Goal: Task Accomplishment & Management: Use online tool/utility

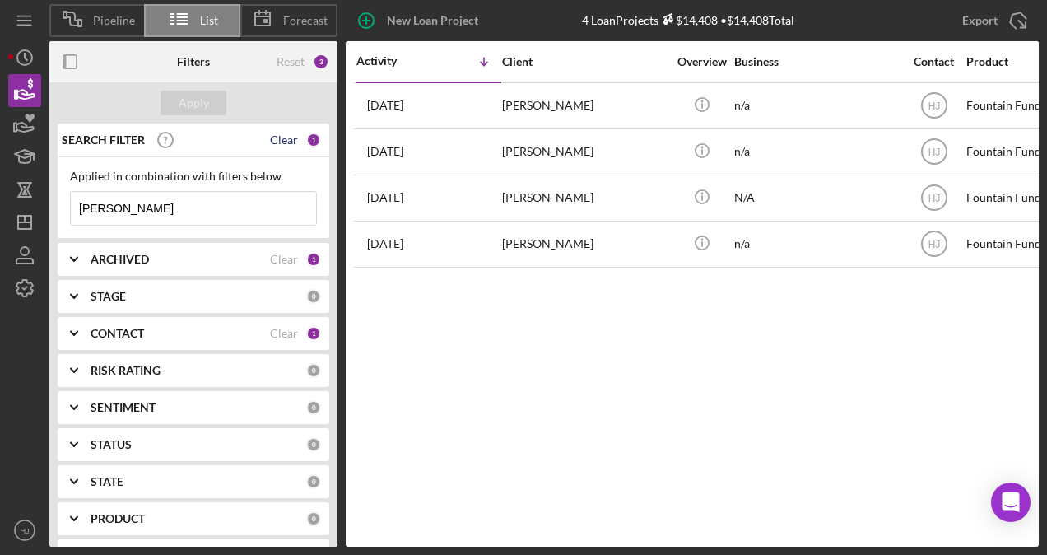
click at [289, 145] on div "Clear" at bounding box center [284, 139] width 28 height 13
click at [195, 115] on div "Apply" at bounding box center [193, 102] width 288 height 41
click at [198, 107] on div "Apply" at bounding box center [194, 103] width 30 height 25
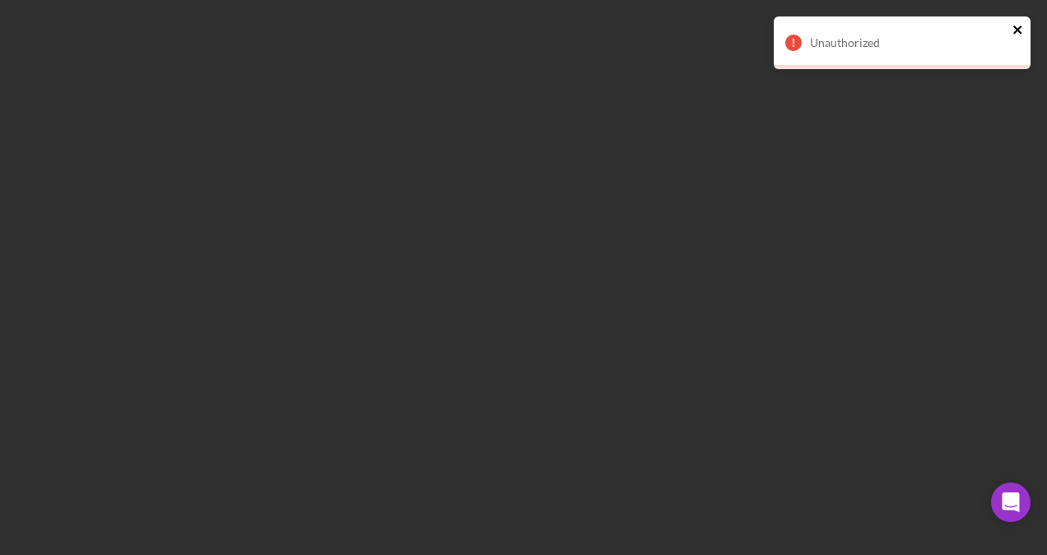
click at [1018, 33] on icon "close" at bounding box center [1019, 29] width 12 height 13
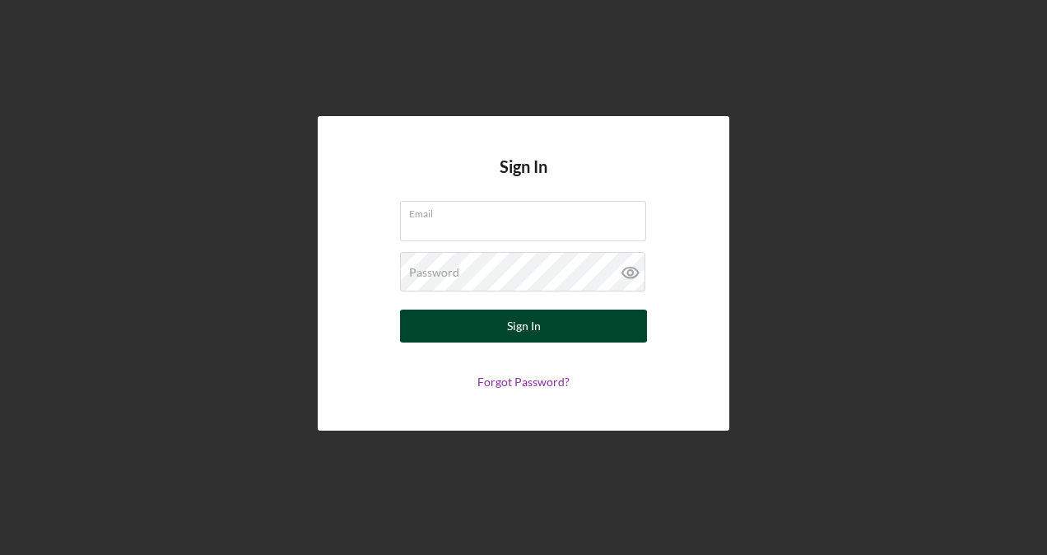
type input "[EMAIL_ADDRESS][DOMAIN_NAME]"
click at [468, 313] on button "Sign In" at bounding box center [523, 326] width 247 height 33
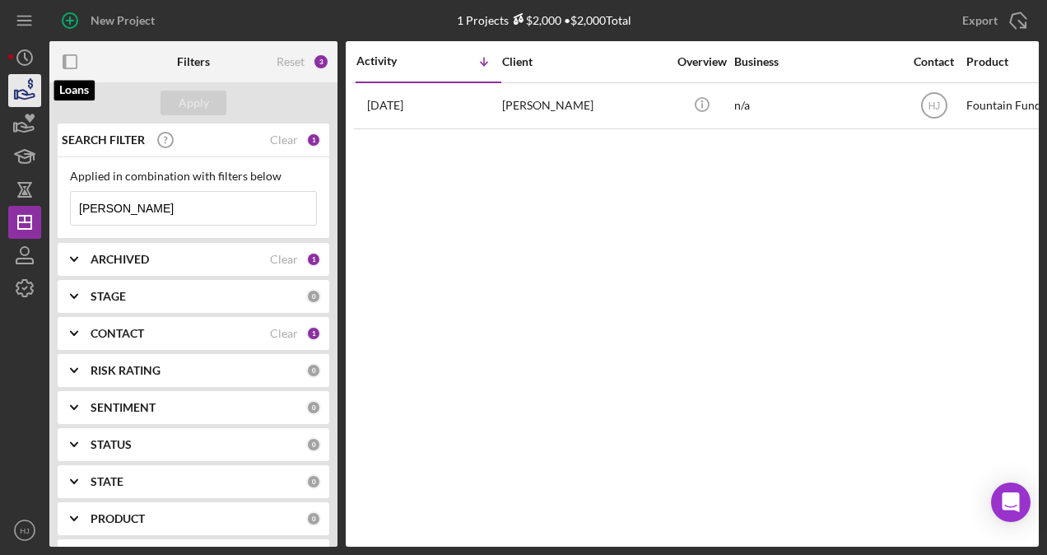
click at [26, 100] on icon "button" at bounding box center [24, 90] width 41 height 41
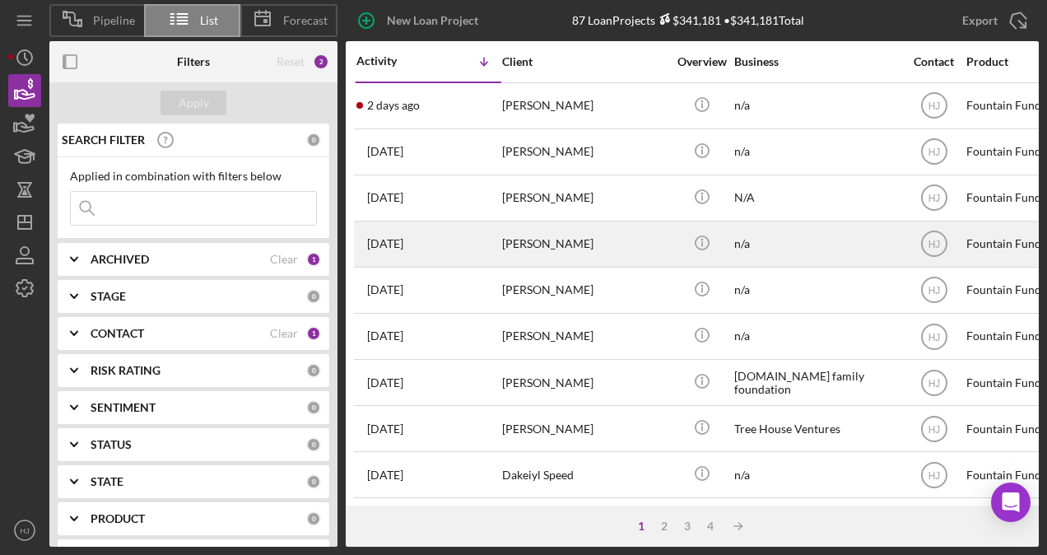
click at [521, 236] on div "[PERSON_NAME]" at bounding box center [584, 244] width 165 height 44
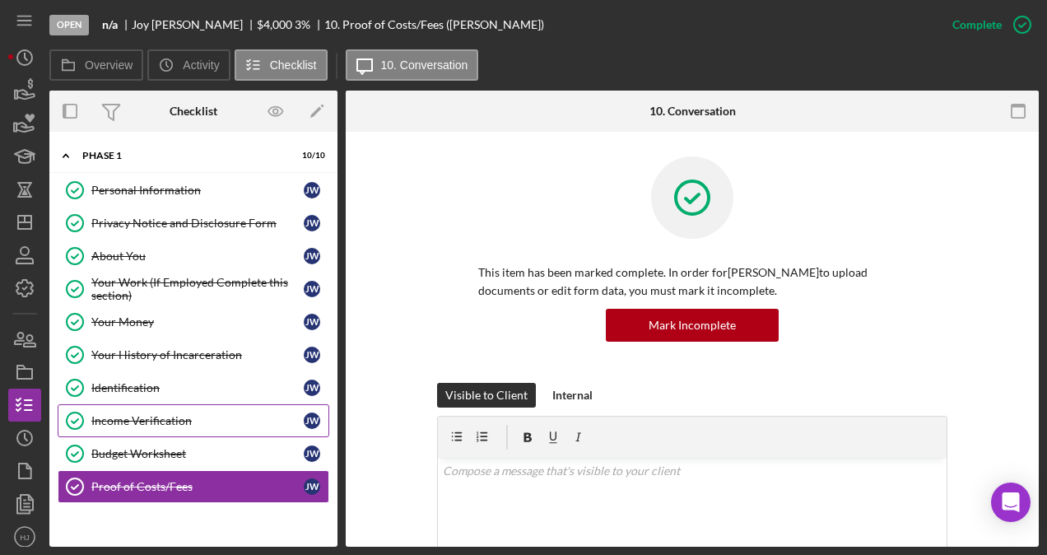
click at [166, 408] on link "Income Verification Income Verification [PERSON_NAME]" at bounding box center [194, 420] width 272 height 33
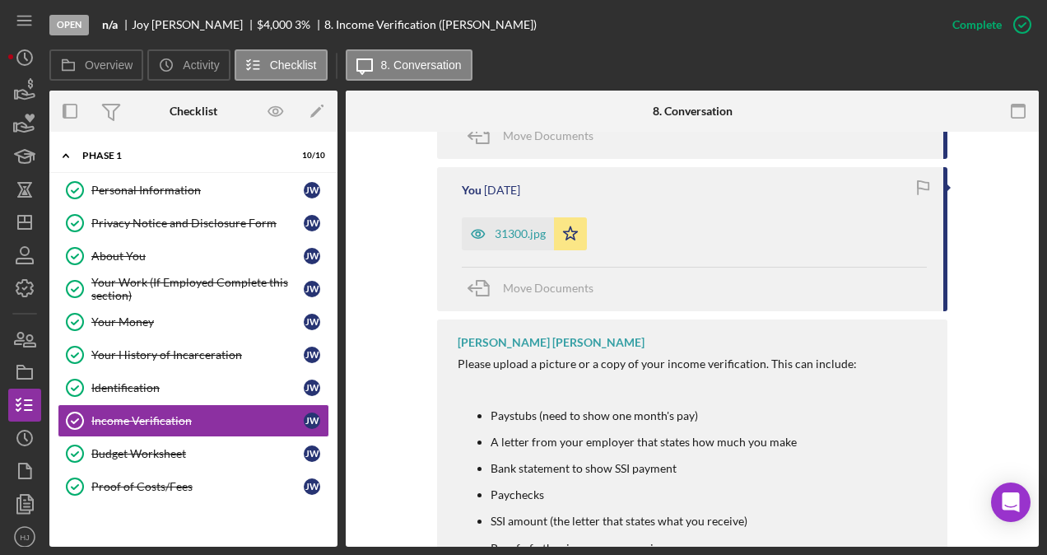
scroll to position [741, 0]
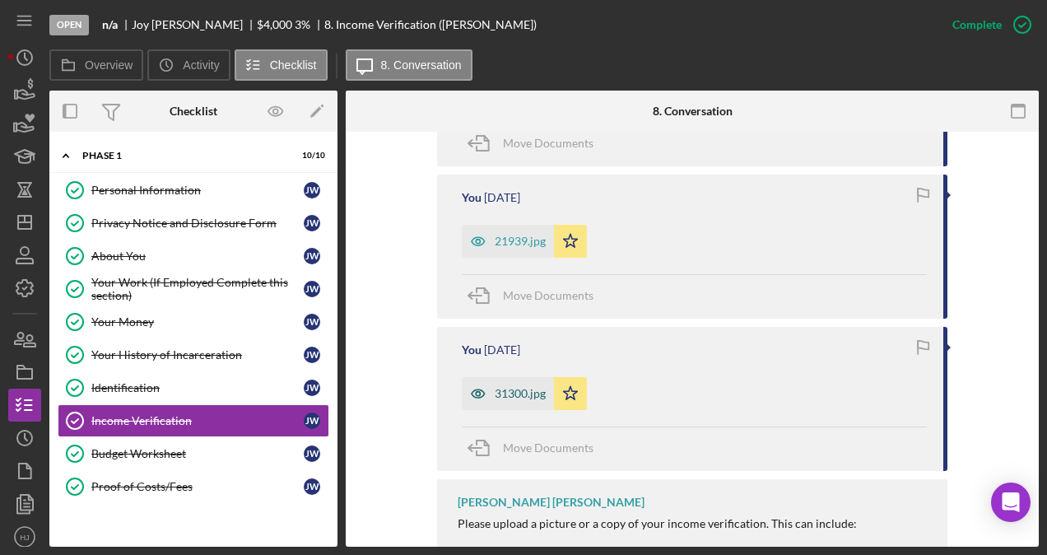
click at [491, 403] on icon "button" at bounding box center [478, 393] width 33 height 33
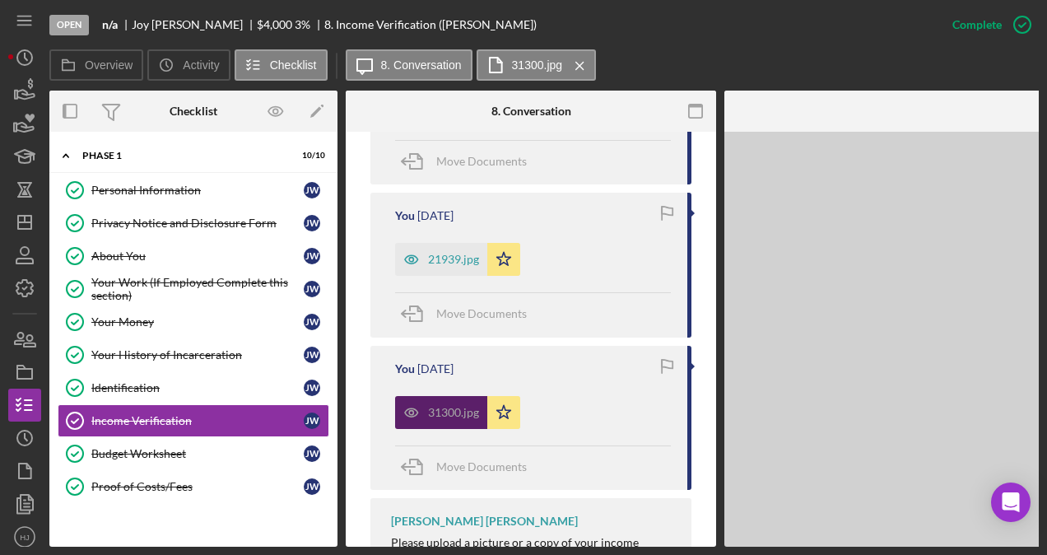
scroll to position [759, 0]
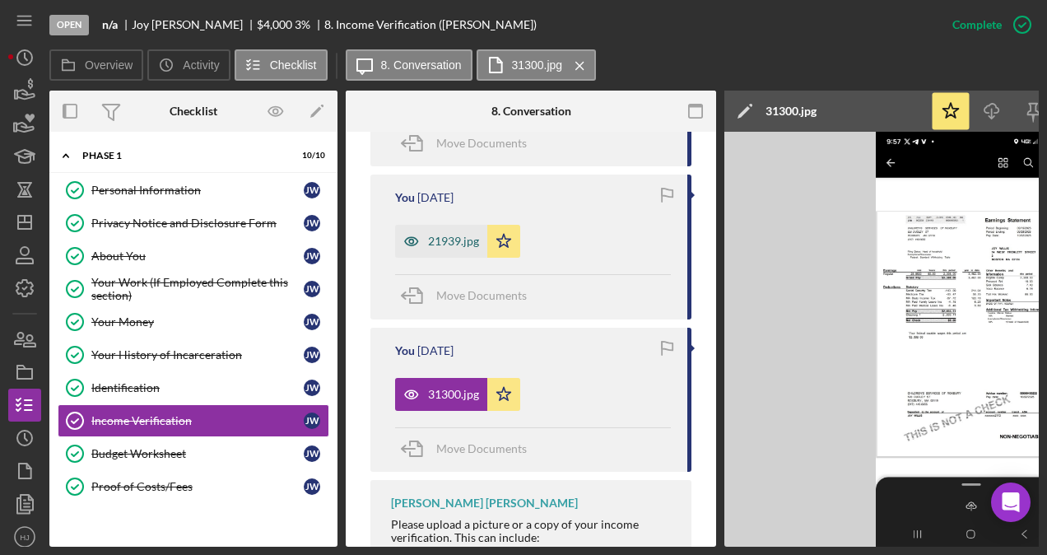
click at [453, 244] on div "21939.jpg" at bounding box center [453, 241] width 51 height 13
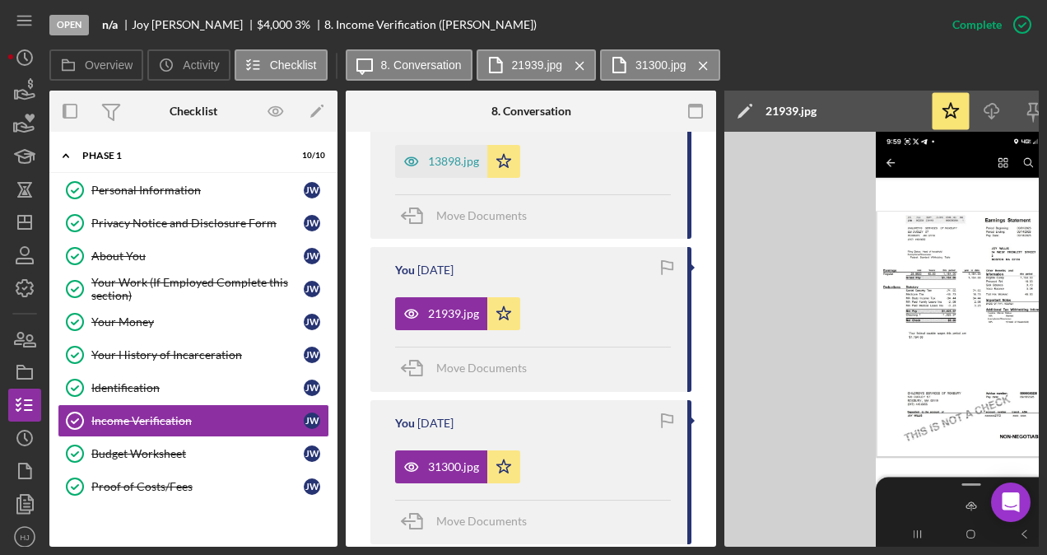
scroll to position [594, 0]
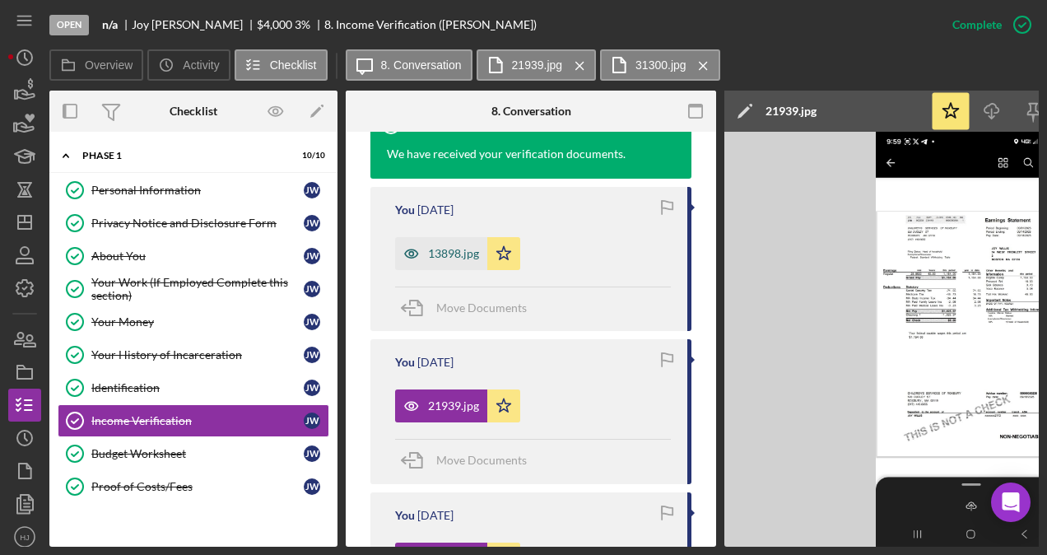
click at [434, 250] on div "13898.jpg" at bounding box center [453, 253] width 51 height 13
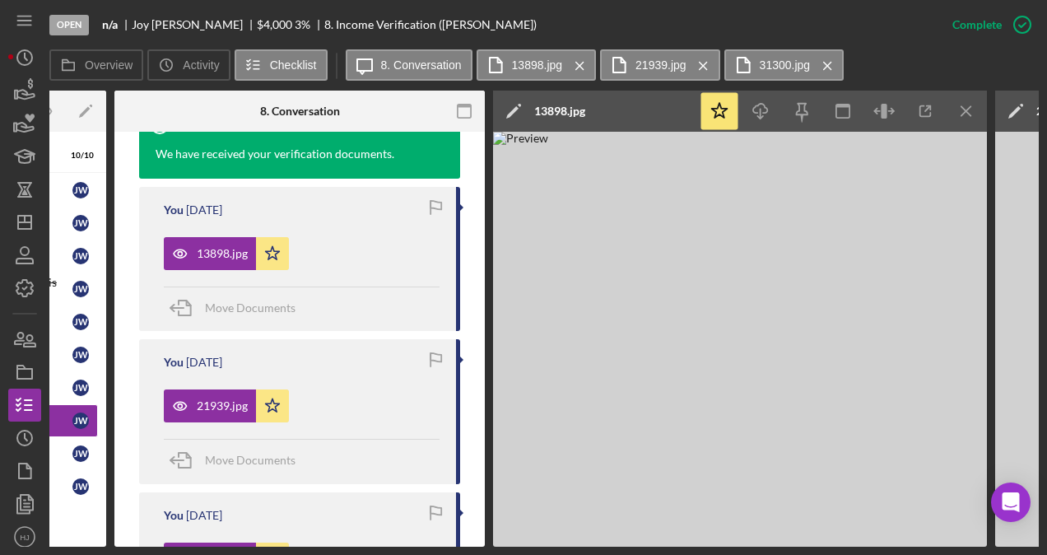
scroll to position [0, 245]
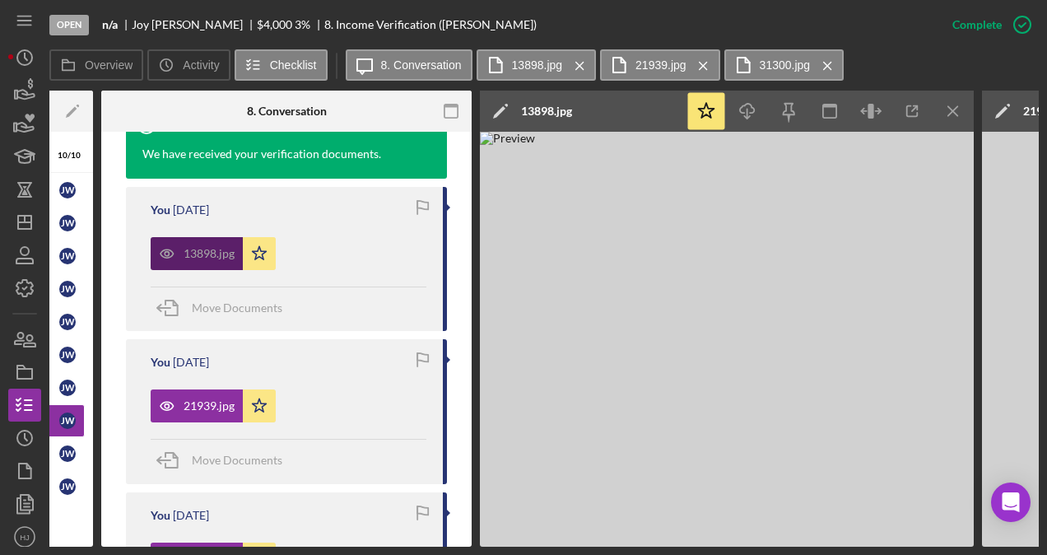
click at [190, 249] on div "13898.jpg" at bounding box center [197, 253] width 92 height 33
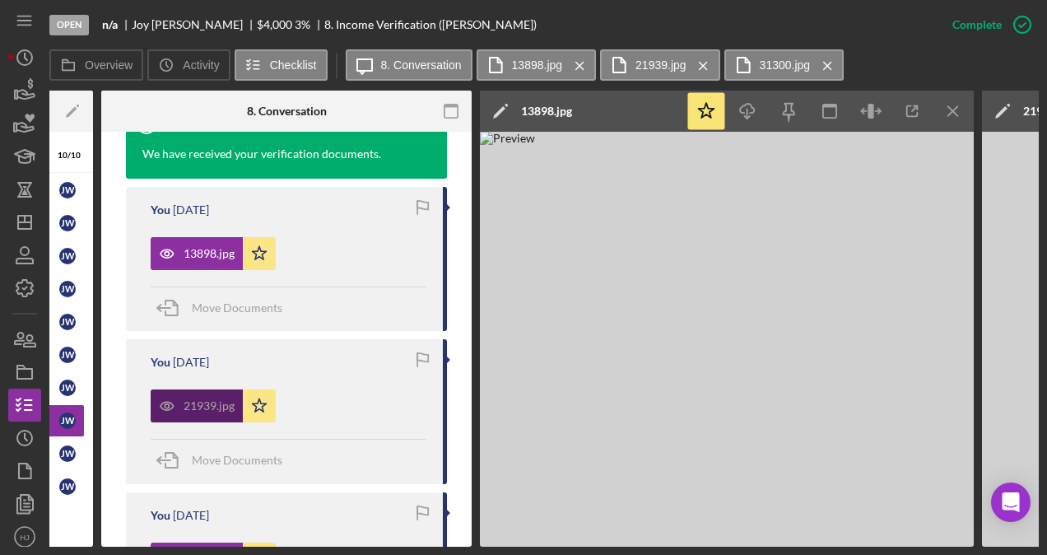
click at [224, 400] on div "21939.jpg" at bounding box center [209, 405] width 51 height 13
click at [944, 110] on icon "Icon/Menu Close" at bounding box center [953, 111] width 37 height 37
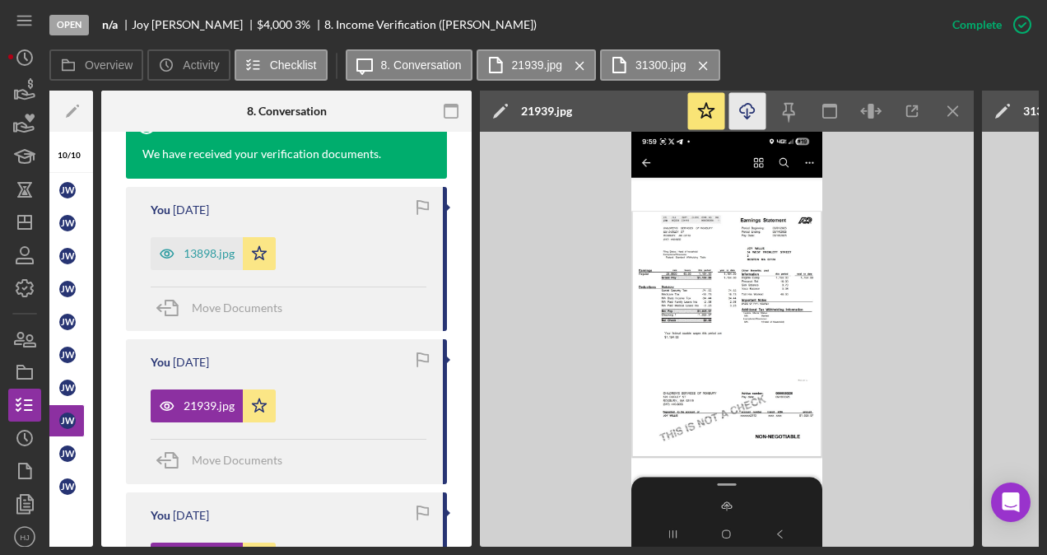
click at [747, 121] on icon "Icon/Download" at bounding box center [747, 111] width 37 height 37
click at [608, 168] on img at bounding box center [727, 339] width 494 height 415
drag, startPoint x: 950, startPoint y: 110, endPoint x: 833, endPoint y: 244, distance: 177.4
click at [948, 111] on icon "Icon/Menu Close" at bounding box center [953, 111] width 37 height 37
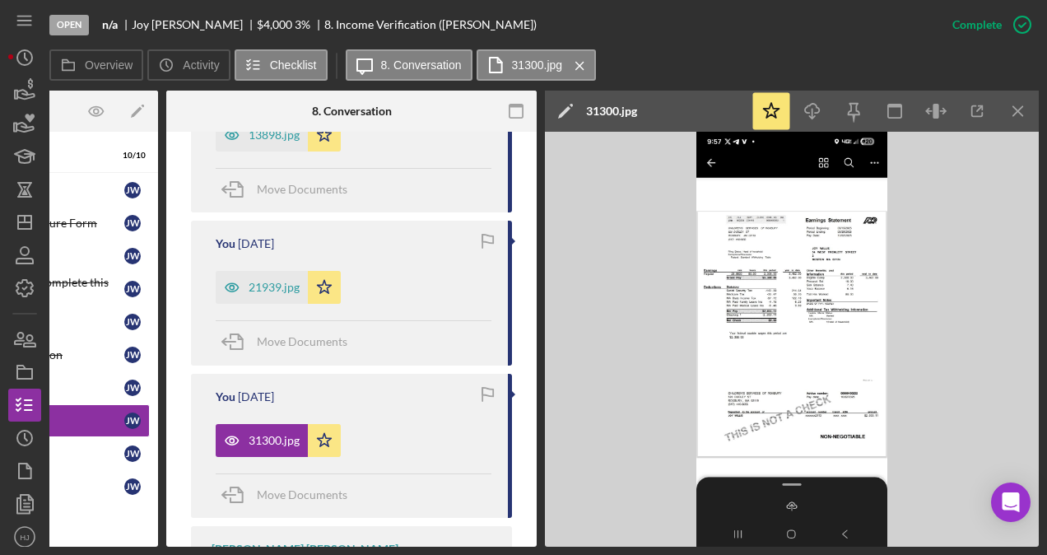
scroll to position [759, 0]
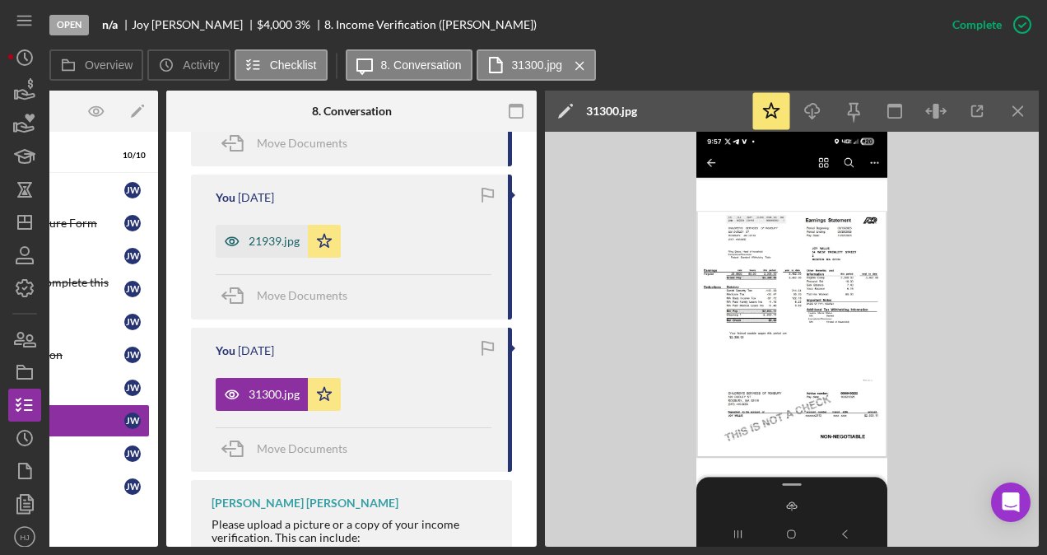
click at [268, 240] on div "21939.jpg" at bounding box center [274, 241] width 51 height 13
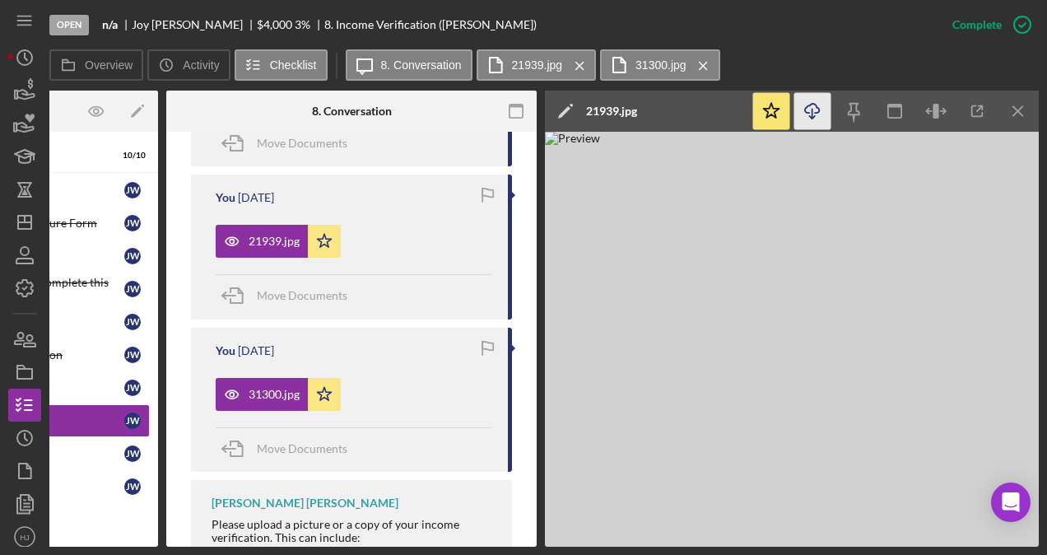
click at [828, 113] on icon "Icon/Download" at bounding box center [812, 111] width 37 height 37
click at [262, 388] on div "31300.jpg" at bounding box center [274, 394] width 51 height 13
click at [1025, 105] on icon "Icon/Menu Close" at bounding box center [1018, 111] width 37 height 37
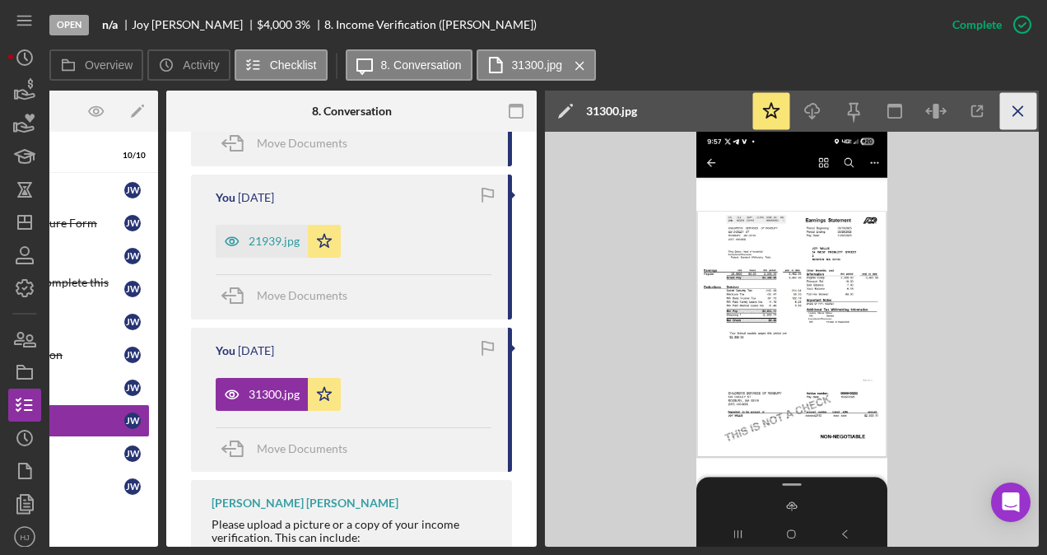
click at [1025, 105] on icon "Icon/Menu Close" at bounding box center [1018, 111] width 37 height 37
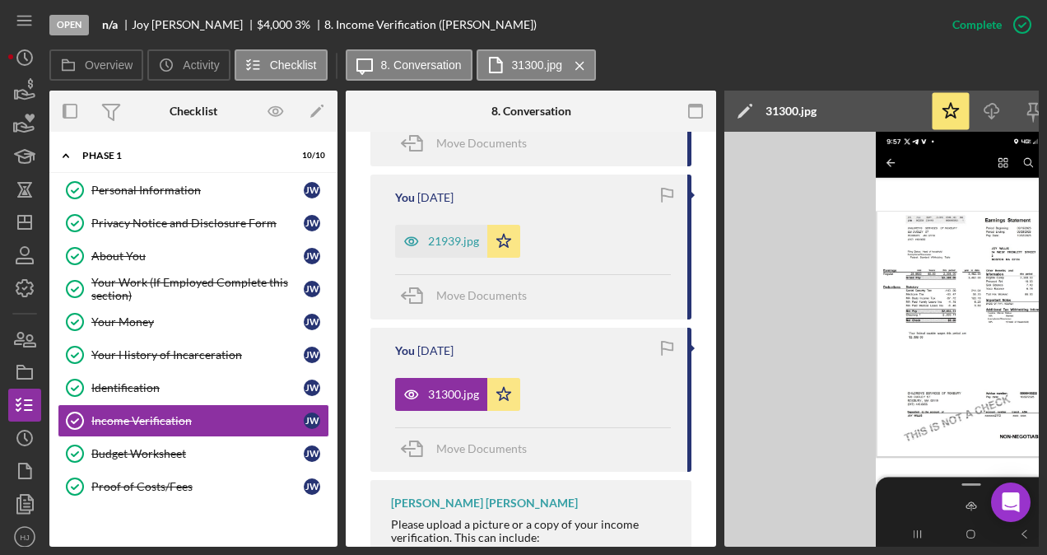
scroll to position [741, 0]
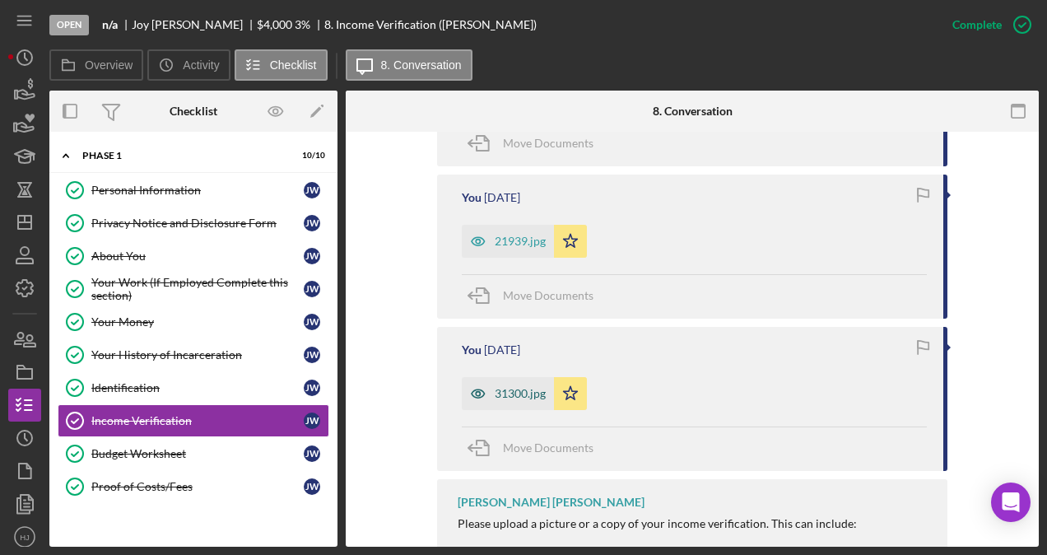
click at [514, 390] on div "31300.jpg" at bounding box center [520, 393] width 51 height 13
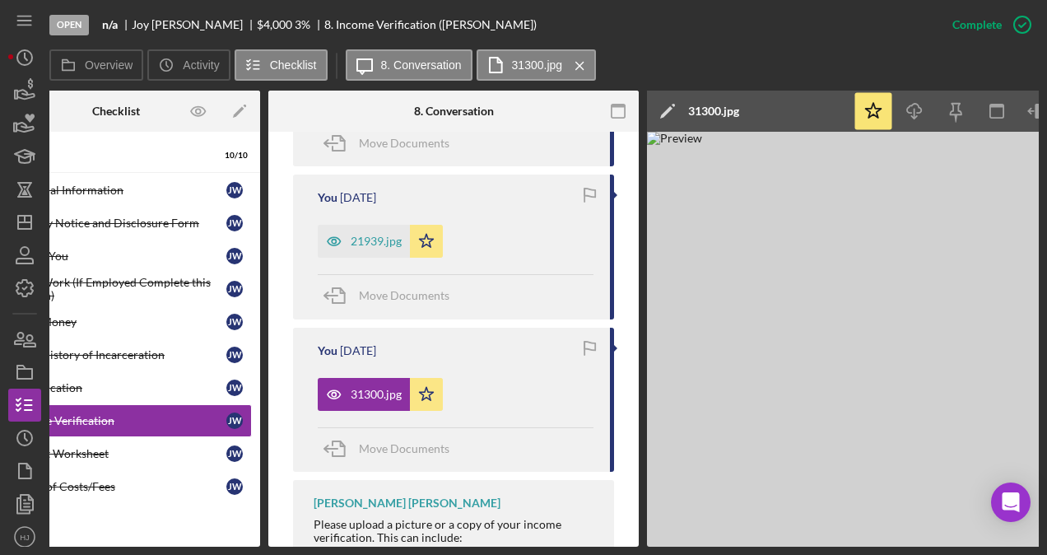
scroll to position [0, 79]
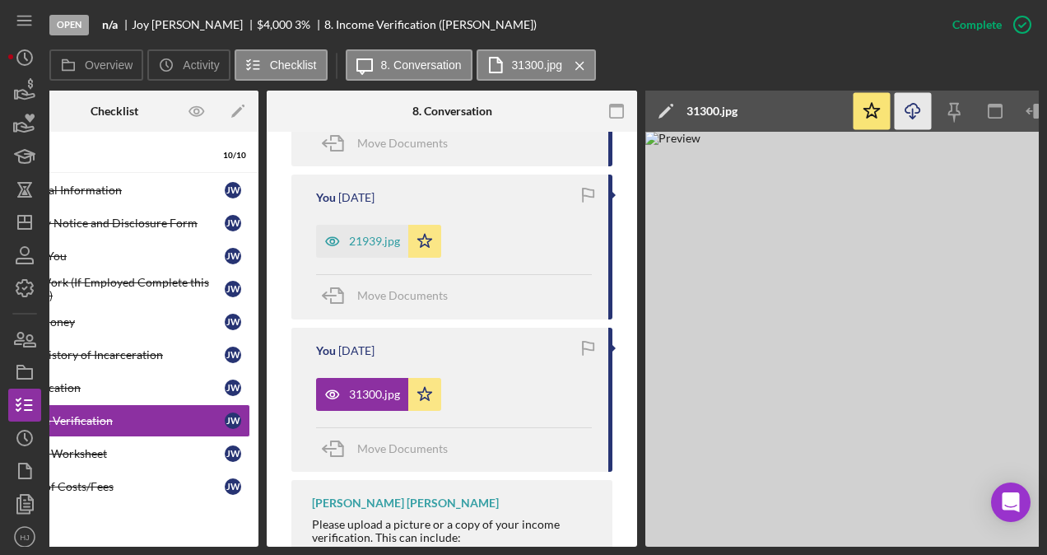
click at [923, 118] on icon "Icon/Download" at bounding box center [913, 111] width 37 height 37
click at [26, 92] on icon "button" at bounding box center [25, 94] width 17 height 9
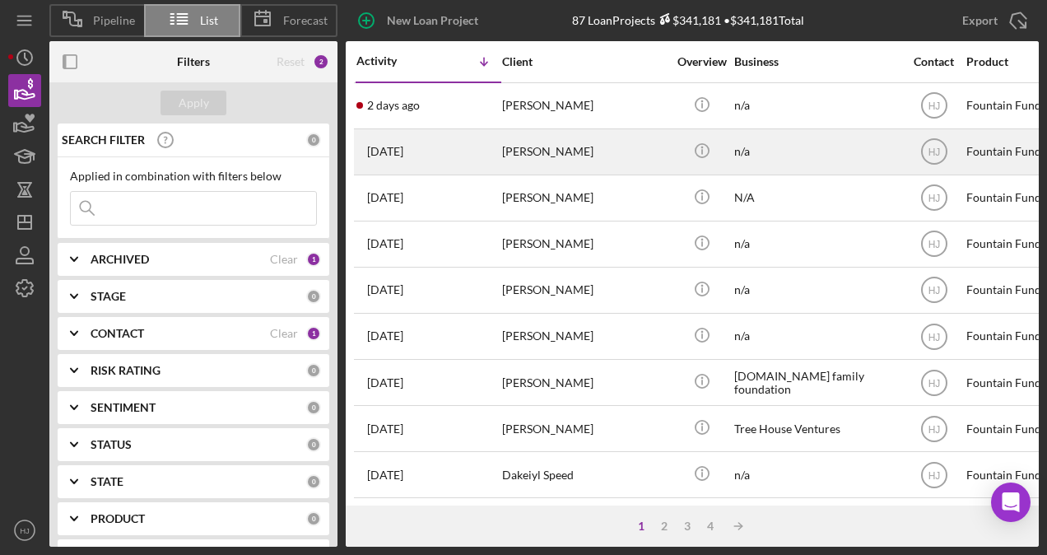
click at [407, 162] on div "[DATE] [PERSON_NAME]" at bounding box center [428, 152] width 144 height 44
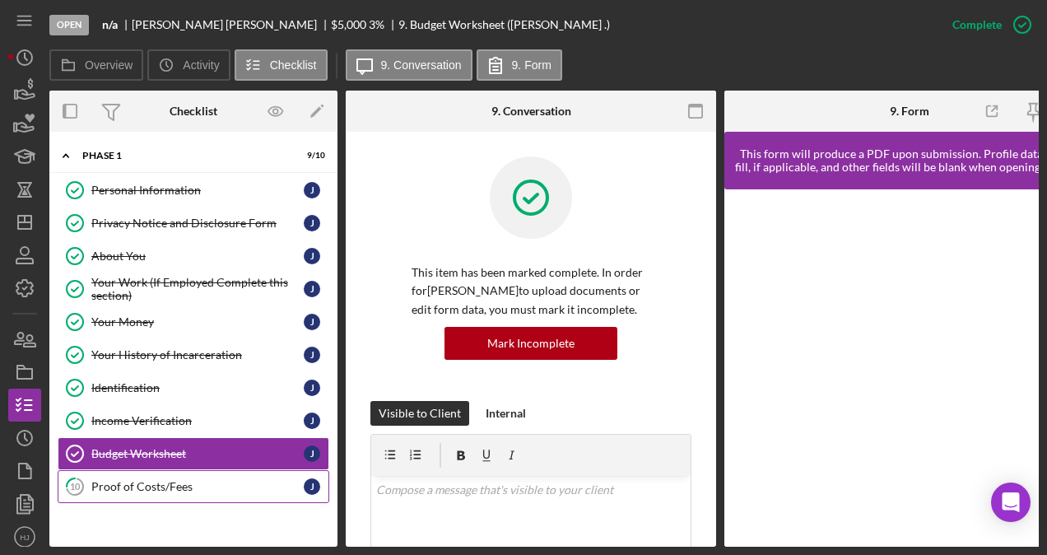
click at [172, 473] on link "10 Proof of Costs/Fees J" at bounding box center [194, 486] width 272 height 33
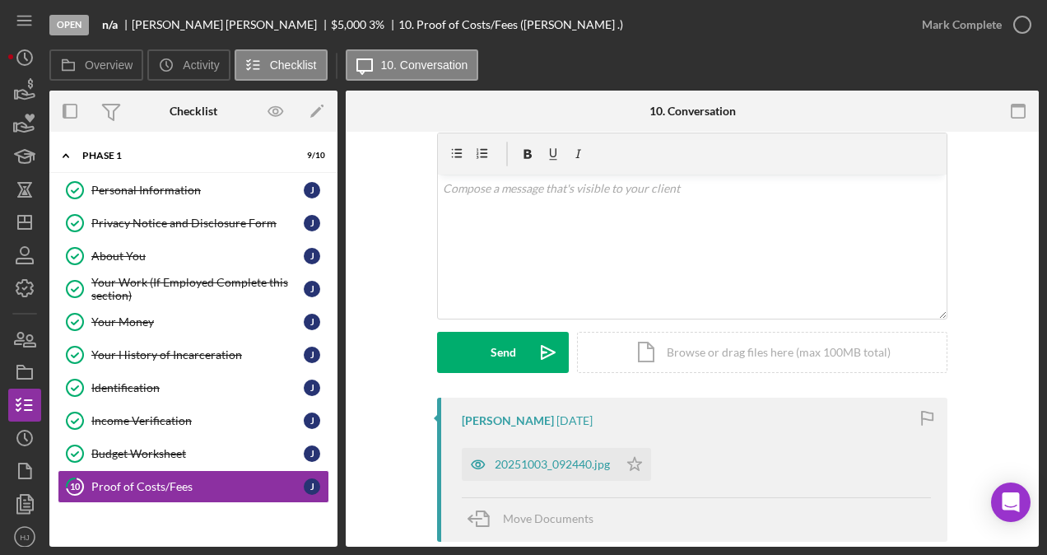
scroll to position [82, 0]
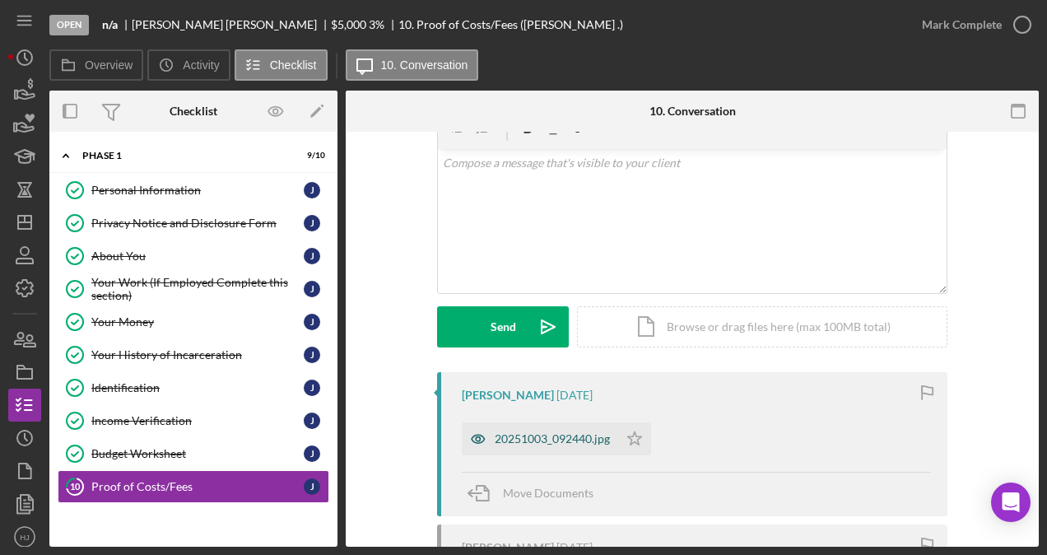
click at [548, 438] on div "20251003_092440.jpg" at bounding box center [552, 438] width 115 height 13
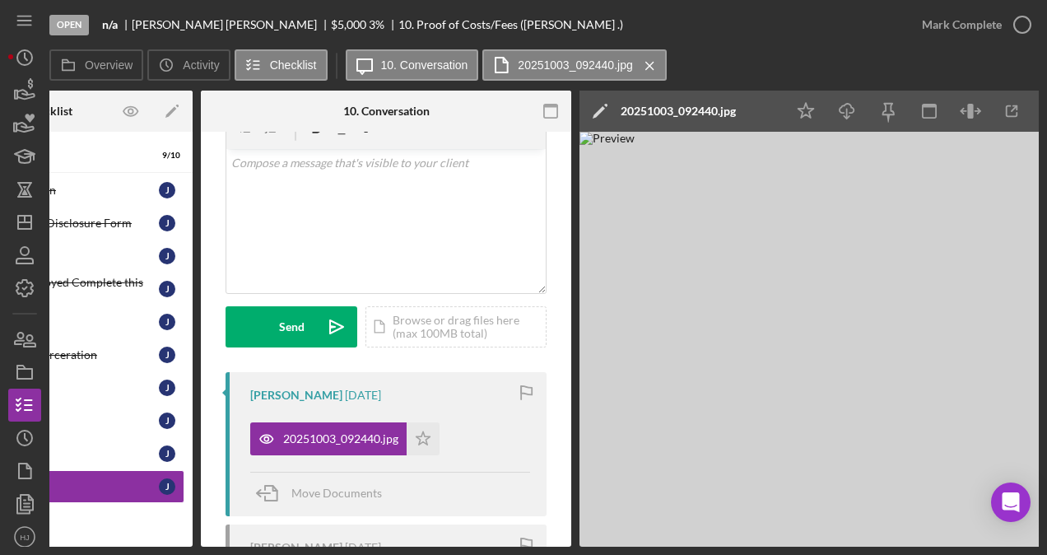
scroll to position [0, 150]
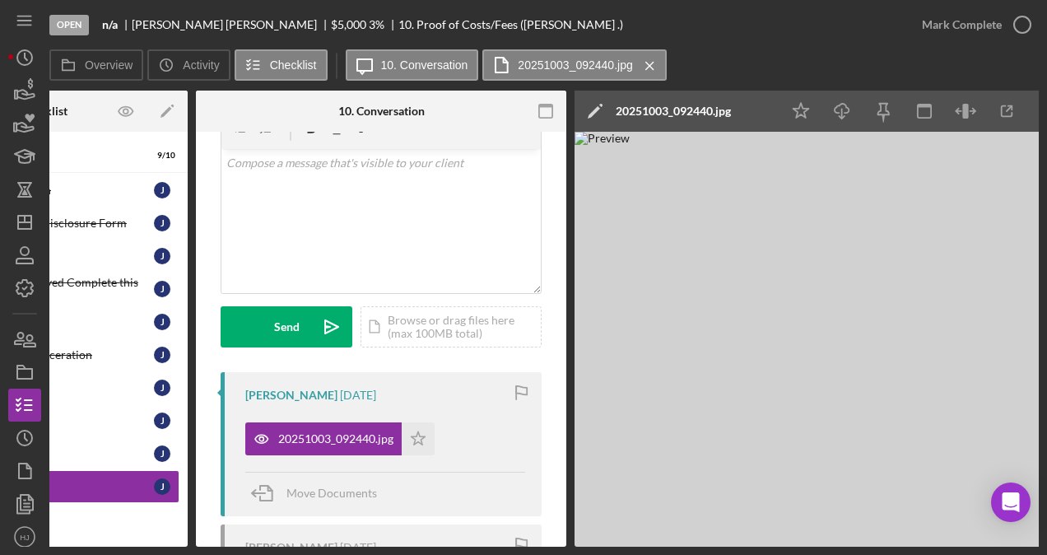
drag, startPoint x: 231, startPoint y: 550, endPoint x: 209, endPoint y: 550, distance: 22.2
click at [209, 550] on div "Open n/a [PERSON_NAME] $5,000 $5,000 3 % 10. Proof of Costs/Fees ([PERSON_NAME]…" at bounding box center [523, 277] width 1047 height 555
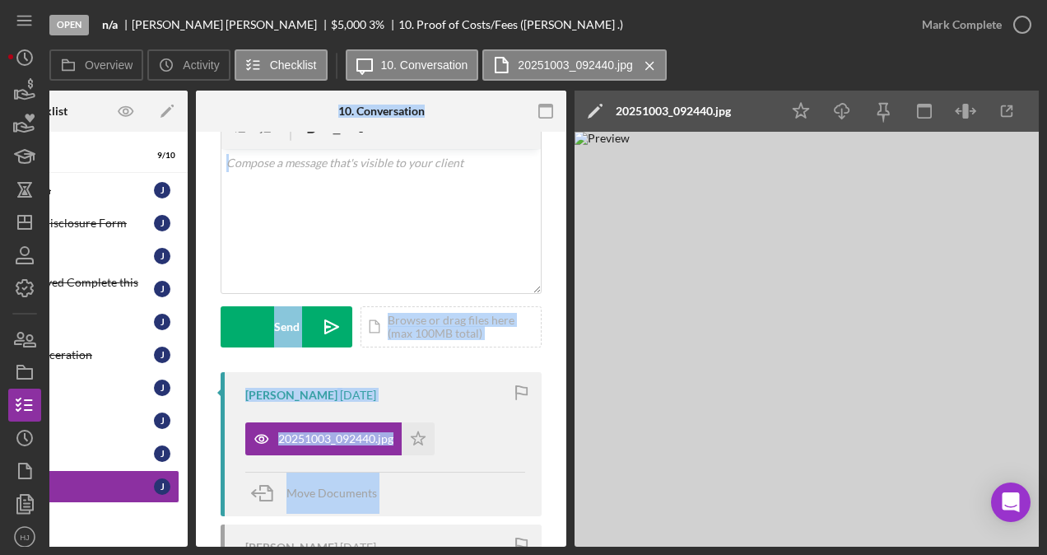
drag, startPoint x: 209, startPoint y: 540, endPoint x: 134, endPoint y: 544, distance: 75.0
click at [134, 544] on div "Overview Internal Workflow Stage Open Icon/Dropdown Arrow Archive (can unarchiv…" at bounding box center [544, 319] width 990 height 456
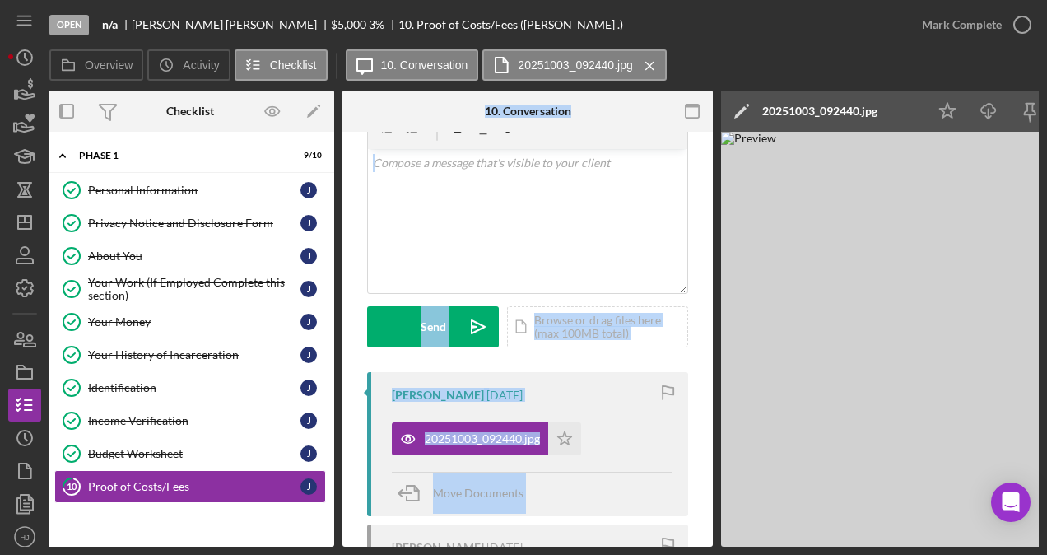
scroll to position [0, 0]
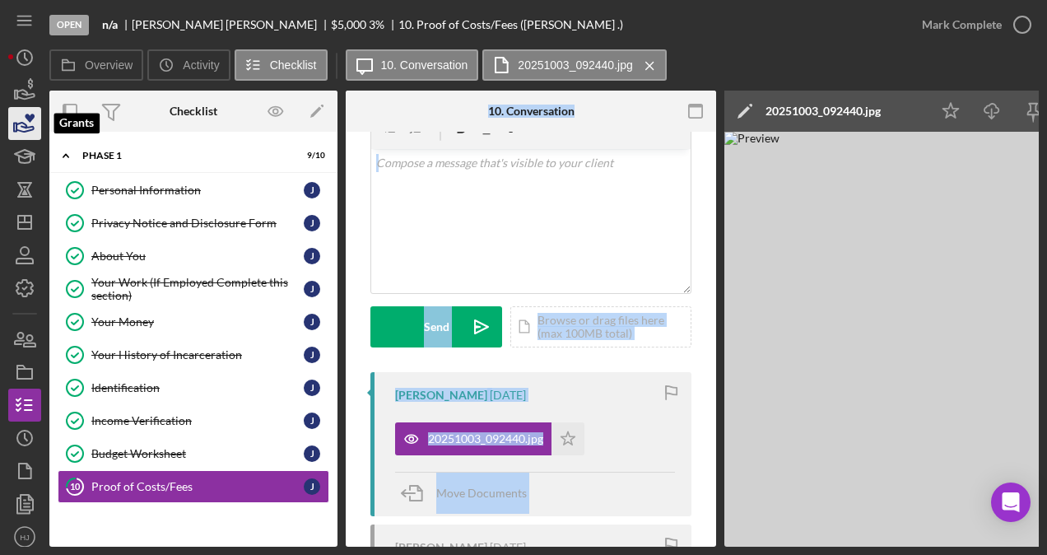
click at [29, 125] on icon "button" at bounding box center [24, 123] width 41 height 41
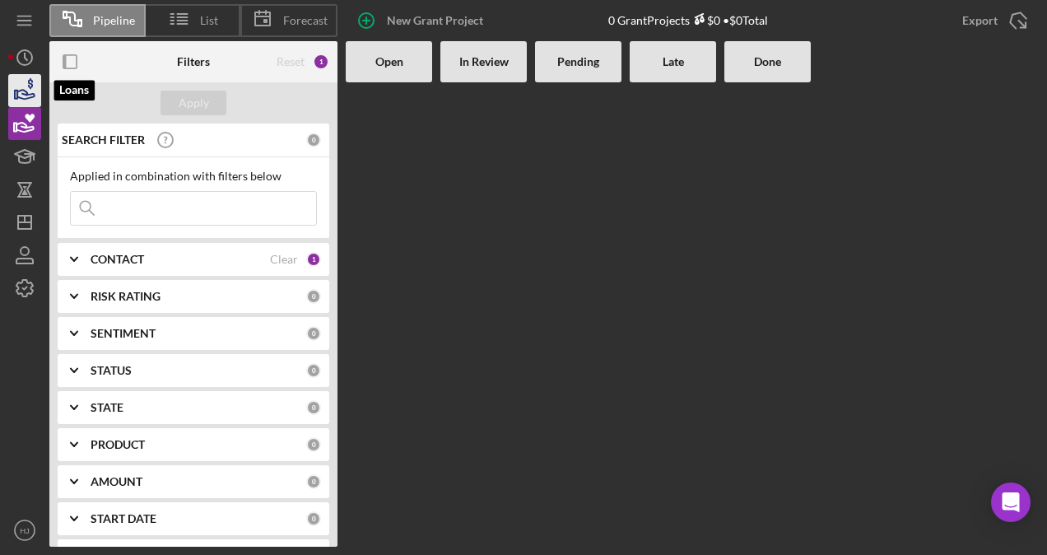
click at [37, 85] on icon "button" at bounding box center [24, 90] width 41 height 41
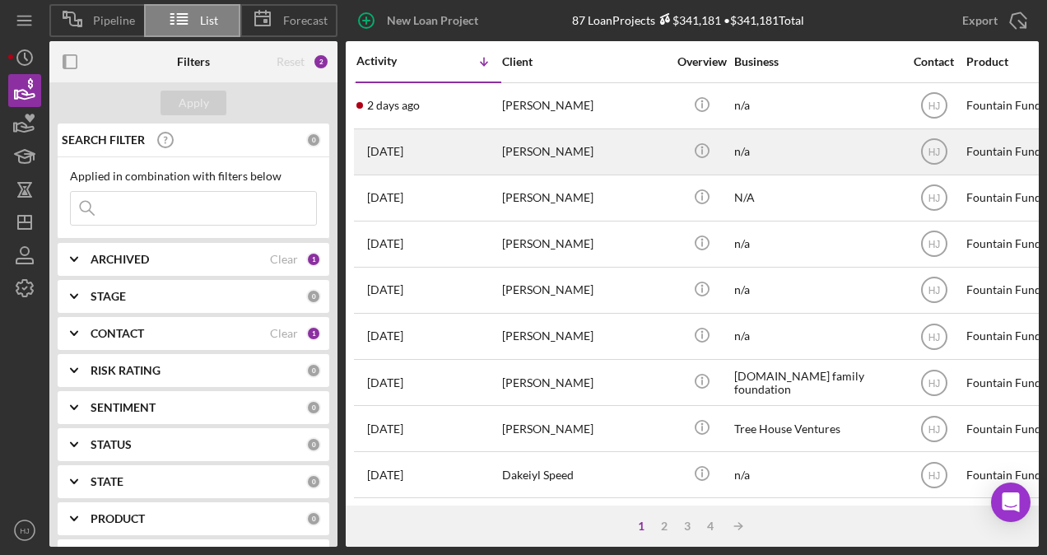
click at [496, 164] on div "[DATE] [PERSON_NAME]" at bounding box center [428, 152] width 144 height 44
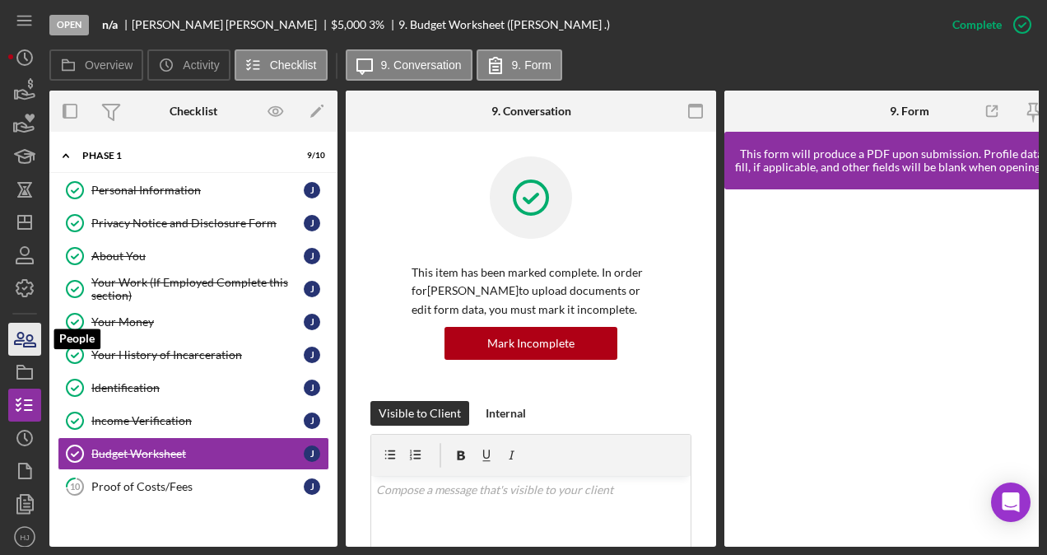
click at [27, 347] on icon "button" at bounding box center [30, 341] width 12 height 12
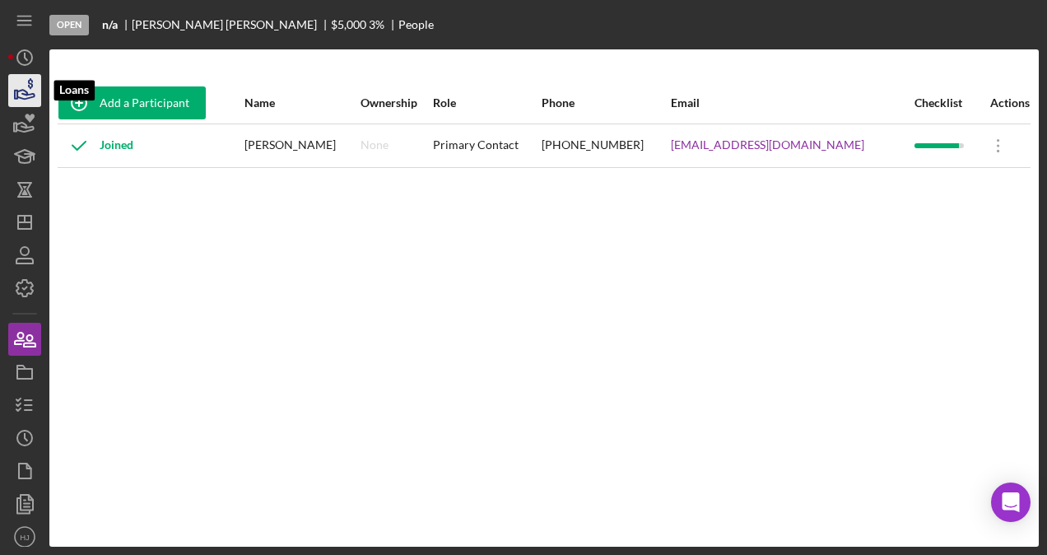
click at [25, 90] on icon "button" at bounding box center [25, 94] width 17 height 9
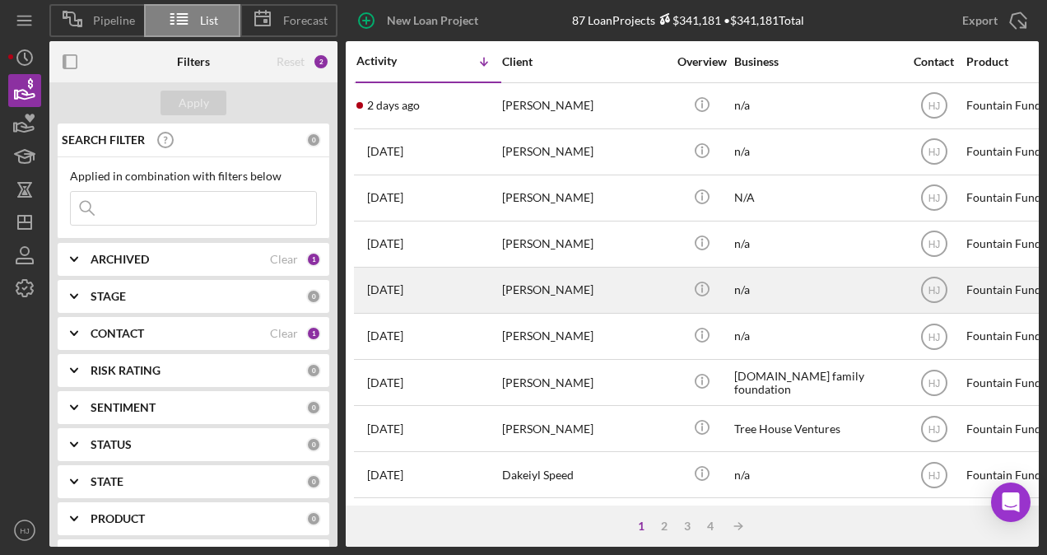
click at [523, 278] on div "[PERSON_NAME]" at bounding box center [584, 290] width 165 height 44
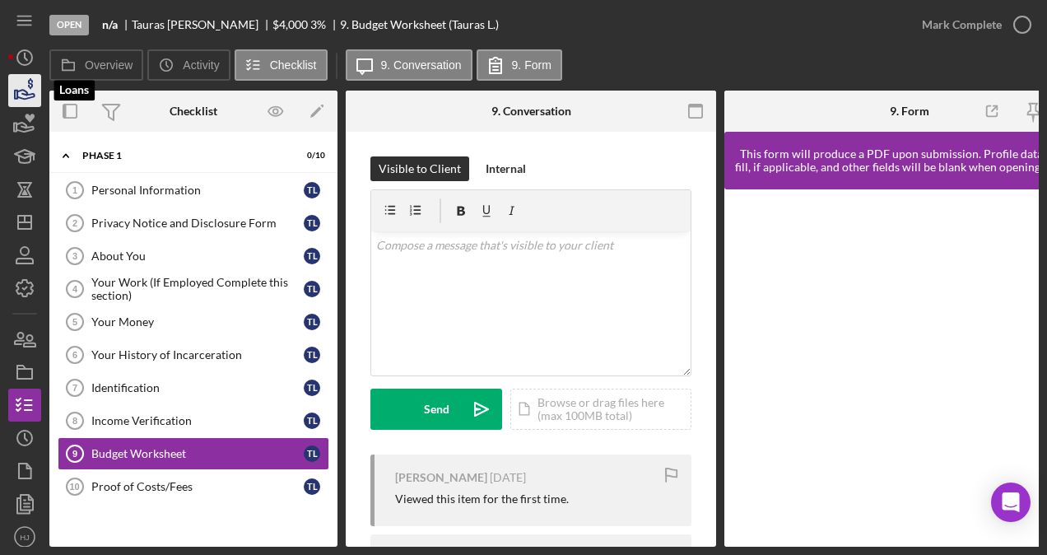
click at [27, 91] on icon "button" at bounding box center [24, 90] width 41 height 41
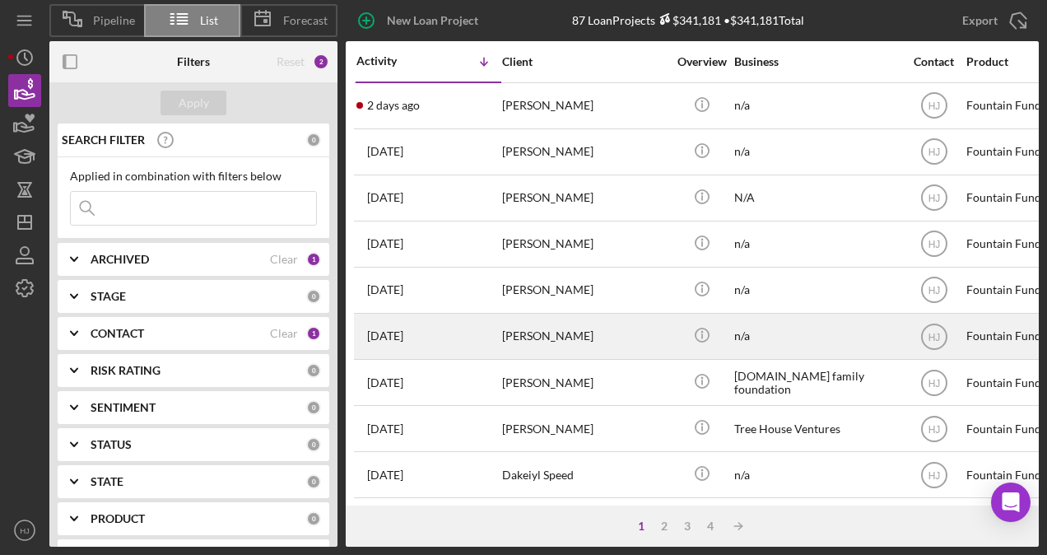
click at [559, 326] on div "[PERSON_NAME]" at bounding box center [584, 336] width 165 height 44
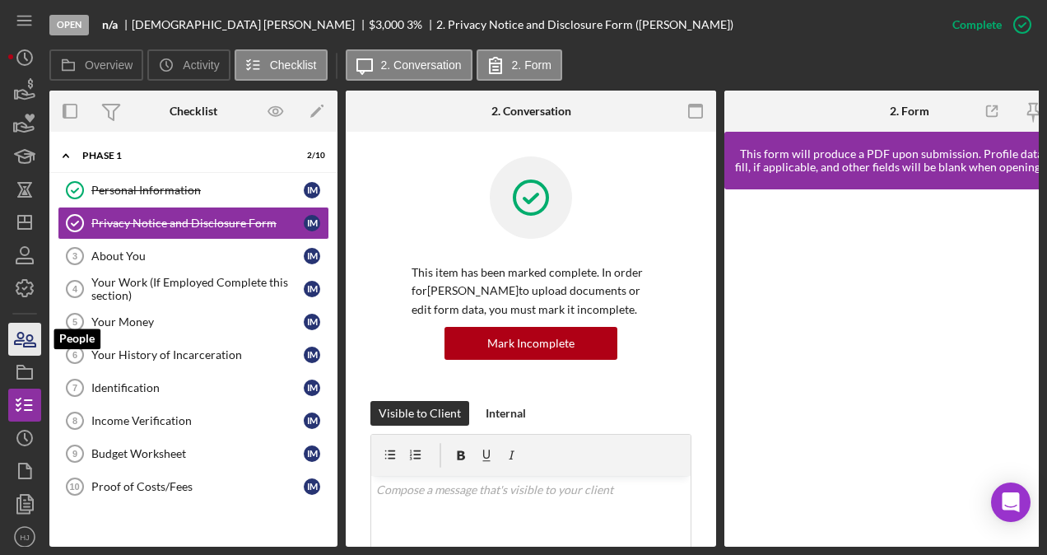
click at [30, 324] on icon "button" at bounding box center [24, 339] width 41 height 41
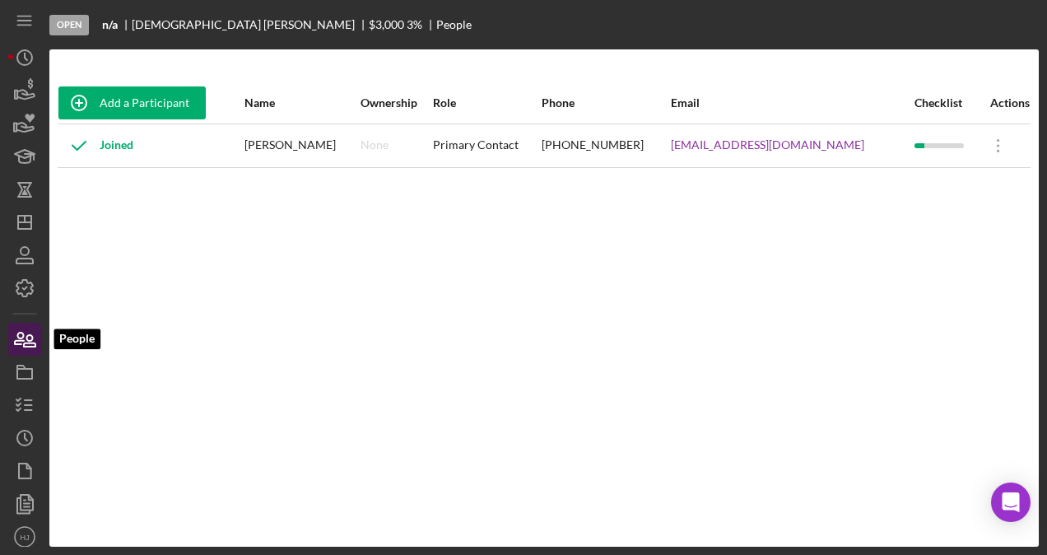
click at [34, 344] on icon "button" at bounding box center [24, 339] width 41 height 41
click at [31, 100] on icon "button" at bounding box center [24, 90] width 41 height 41
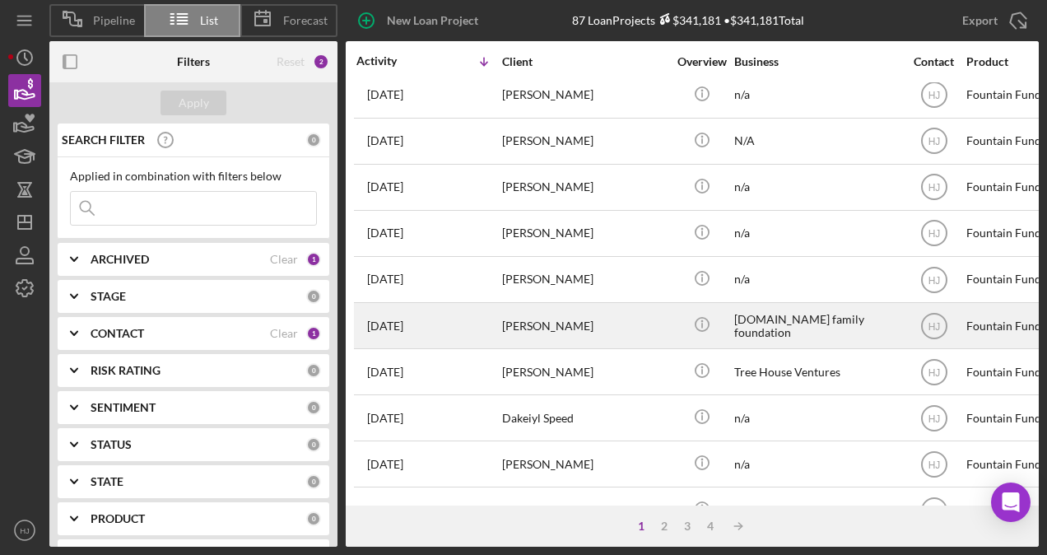
scroll to position [82, 0]
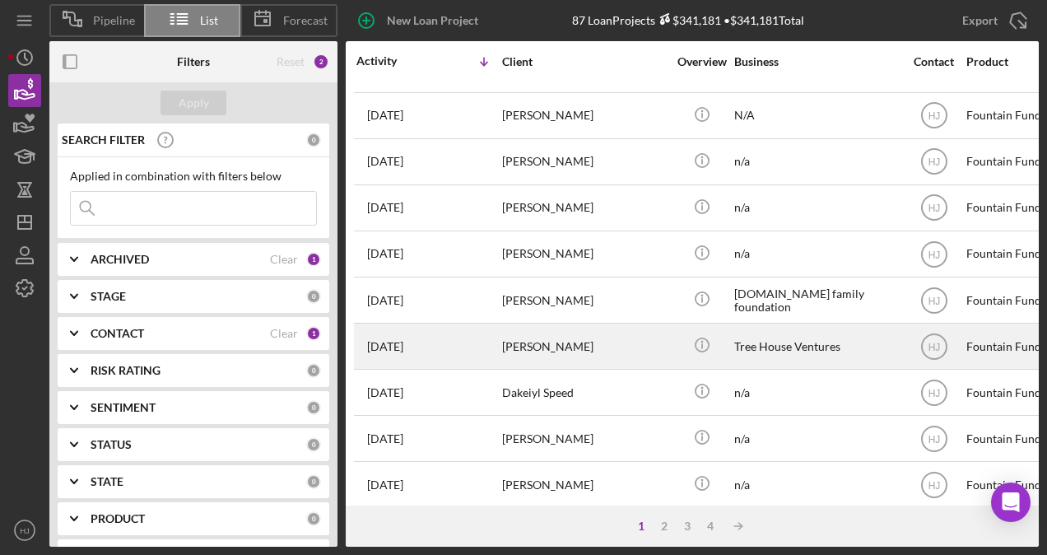
click at [451, 341] on div "[DATE] [PERSON_NAME]" at bounding box center [428, 346] width 144 height 44
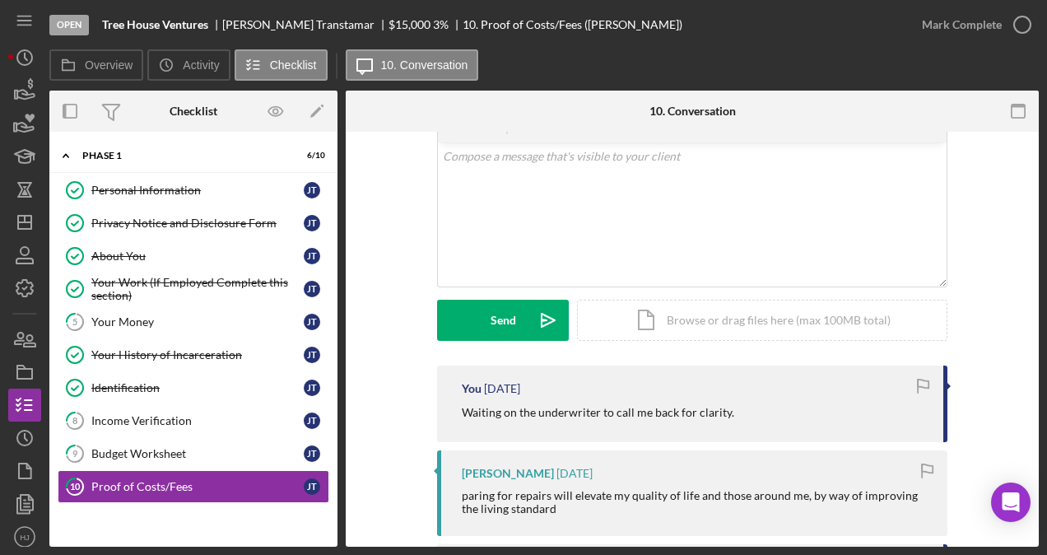
scroll to position [82, 0]
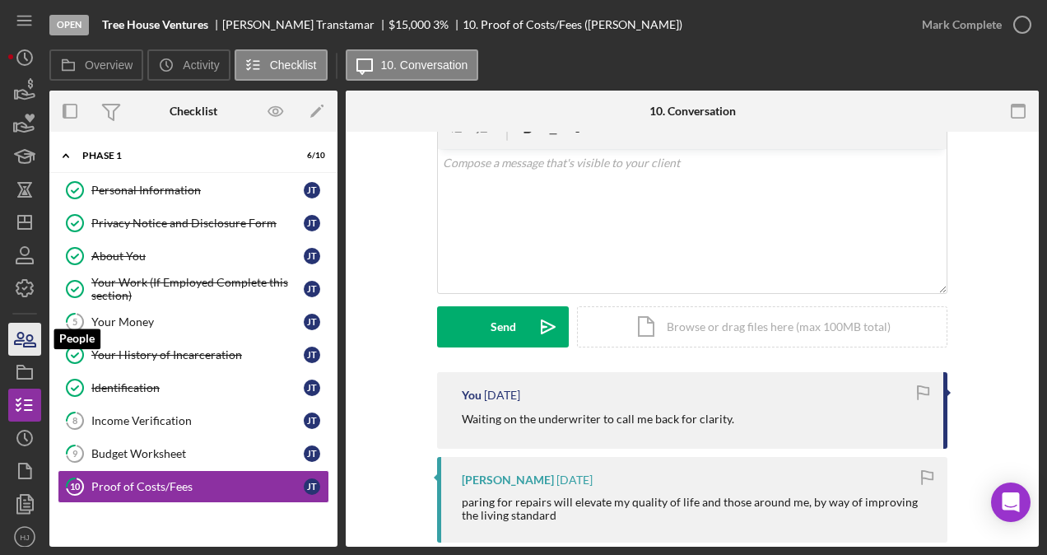
click at [36, 346] on icon "button" at bounding box center [24, 339] width 41 height 41
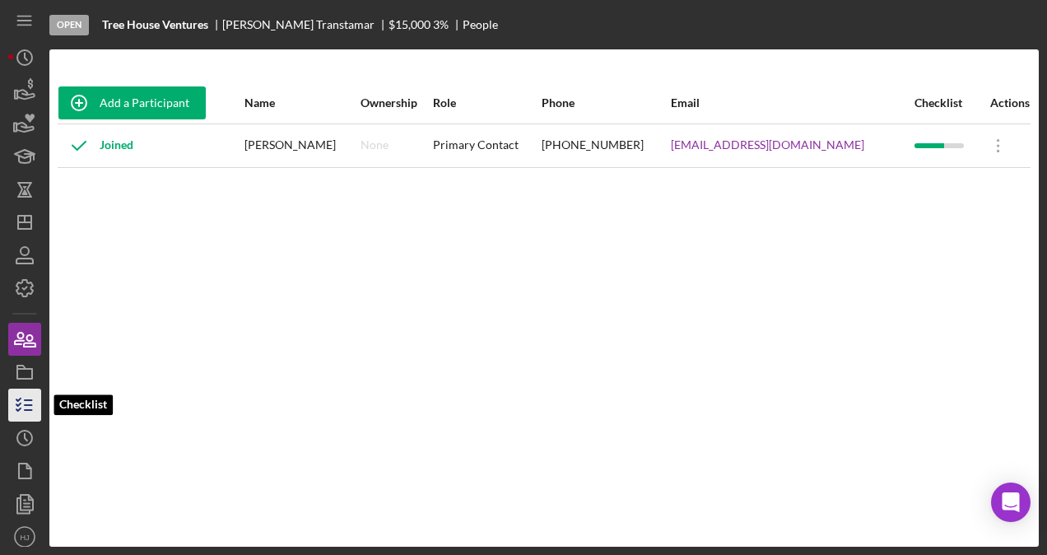
click at [30, 397] on icon "button" at bounding box center [24, 404] width 41 height 41
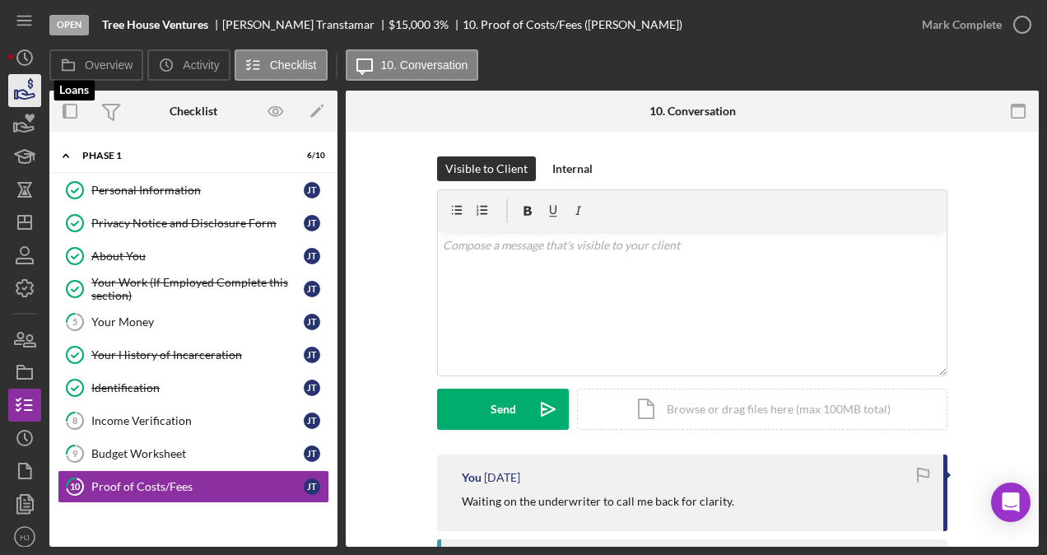
click at [19, 101] on icon "button" at bounding box center [24, 90] width 41 height 41
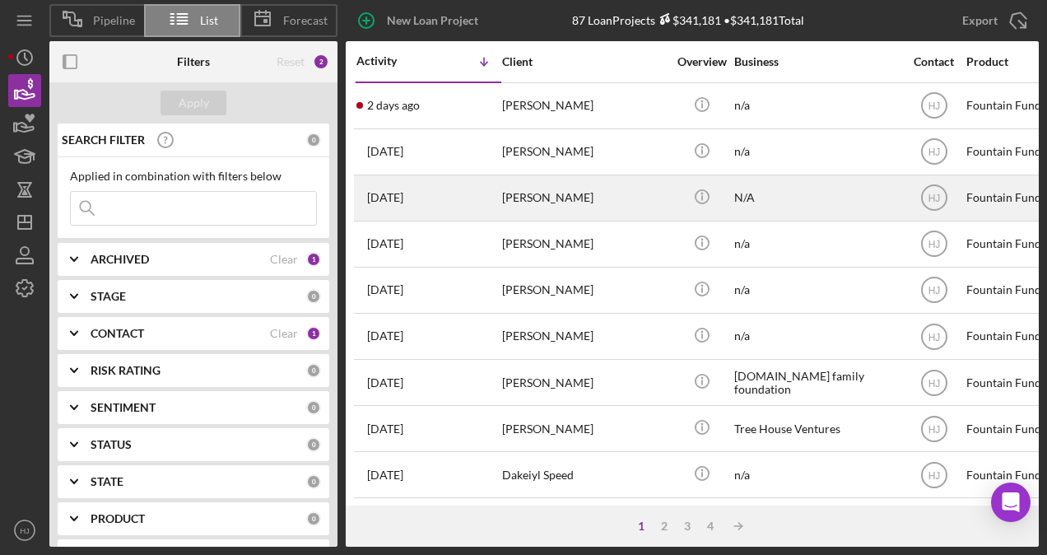
click at [504, 203] on div "[PERSON_NAME]" at bounding box center [584, 198] width 165 height 44
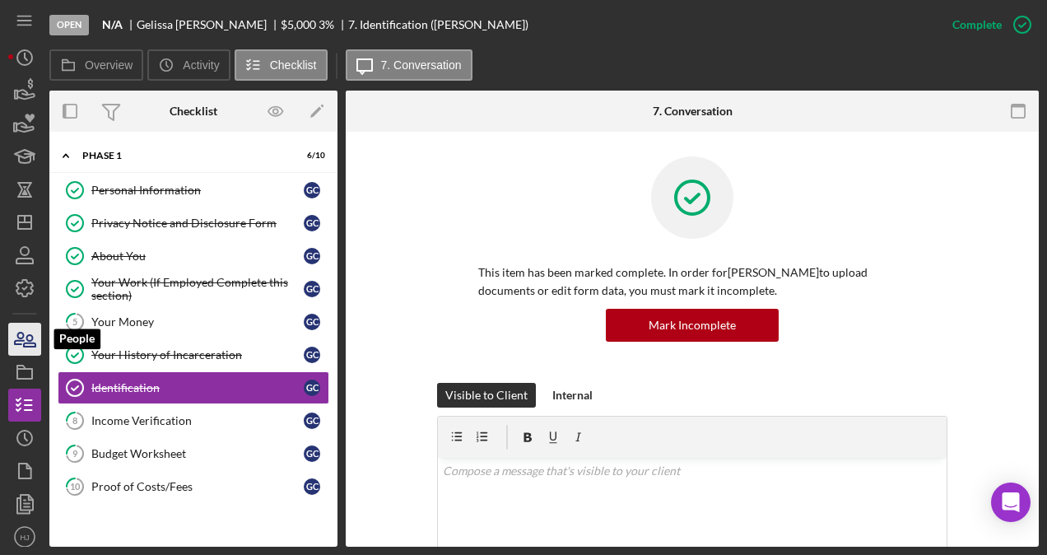
click at [28, 346] on icon "button" at bounding box center [30, 341] width 12 height 12
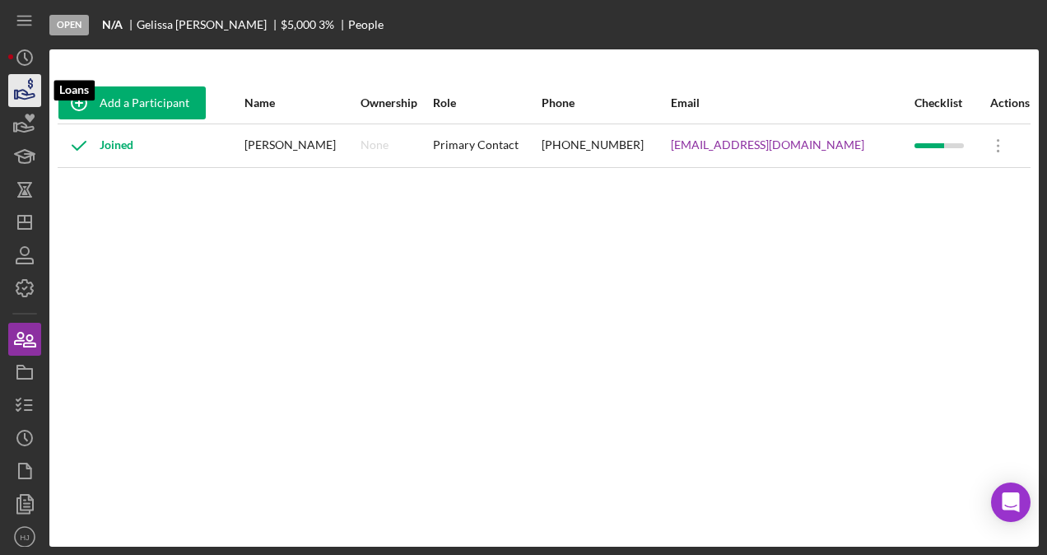
click at [26, 95] on icon "button" at bounding box center [25, 94] width 17 height 9
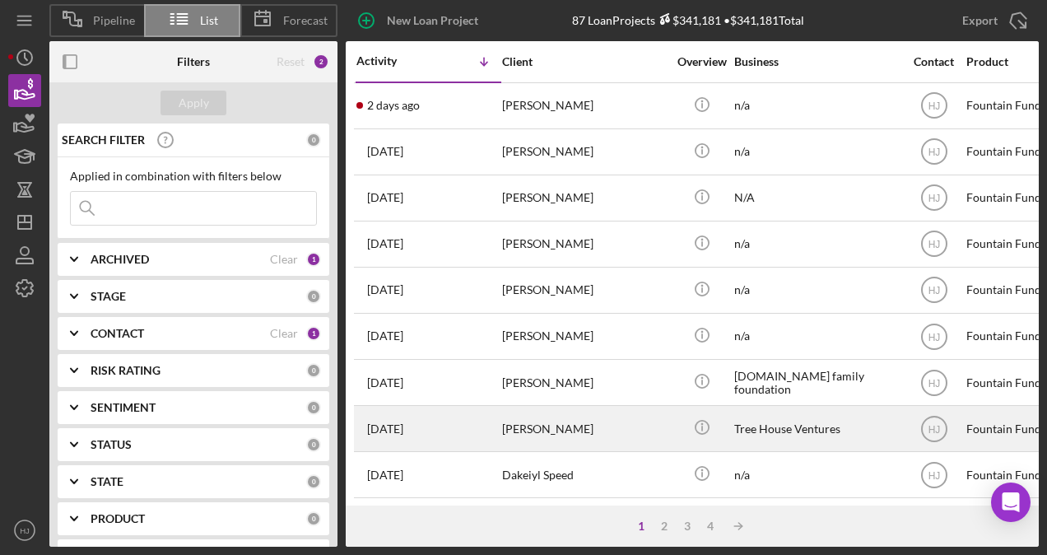
click at [576, 421] on div "[PERSON_NAME]" at bounding box center [584, 429] width 165 height 44
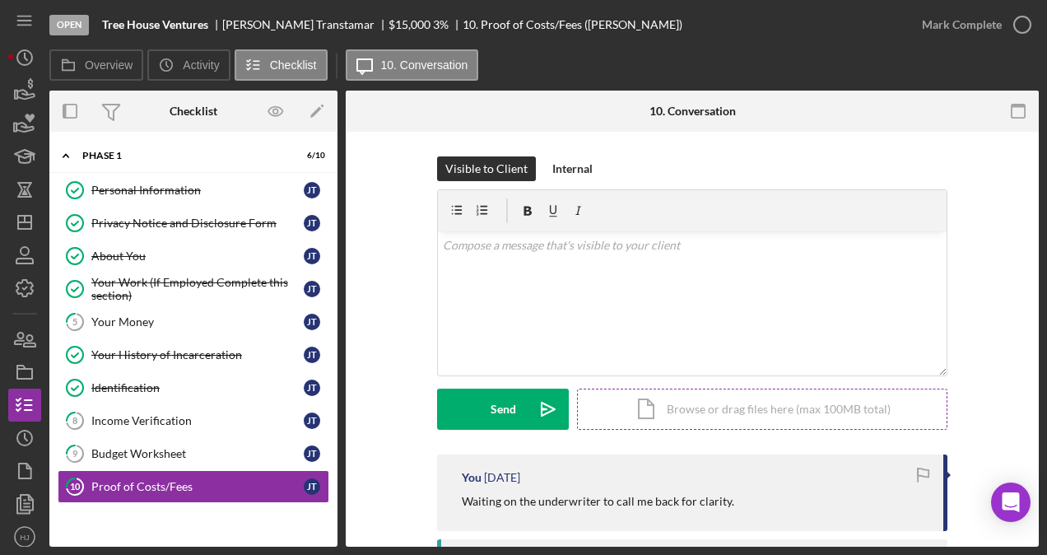
click at [657, 408] on div "Icon/Document Browse or drag files here (max 100MB total) Tap to choose files o…" at bounding box center [762, 409] width 370 height 41
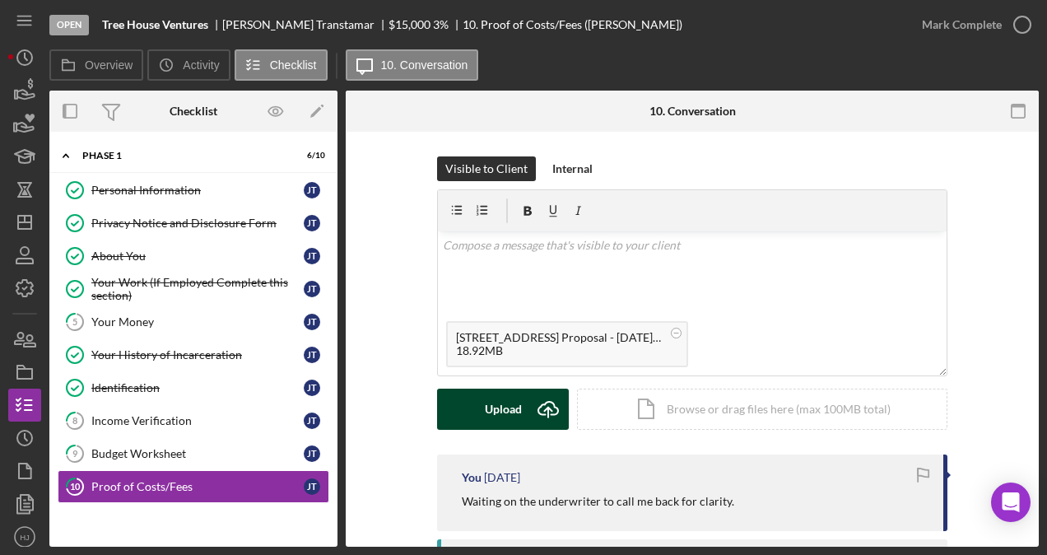
click at [497, 395] on div "Upload" at bounding box center [503, 409] width 37 height 41
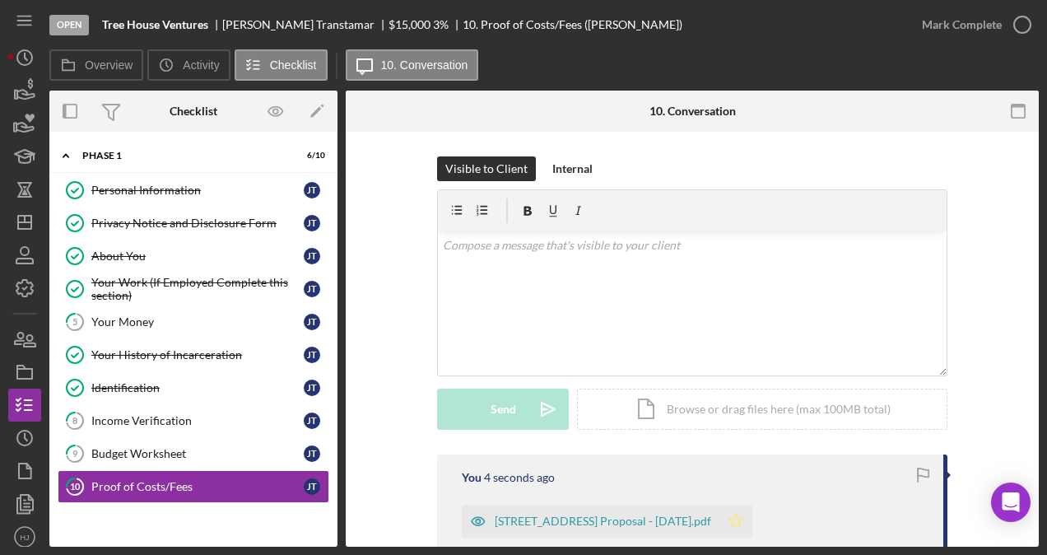
click at [746, 521] on icon "Icon/Star" at bounding box center [736, 521] width 33 height 33
click at [929, 24] on div "Mark Complete" at bounding box center [962, 24] width 80 height 33
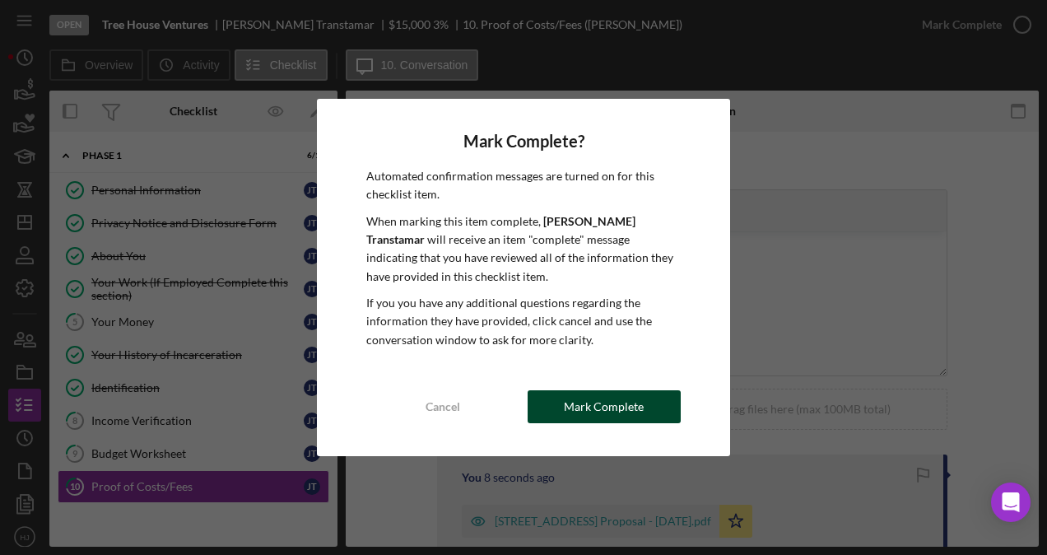
click at [564, 394] on button "Mark Complete" at bounding box center [604, 406] width 153 height 33
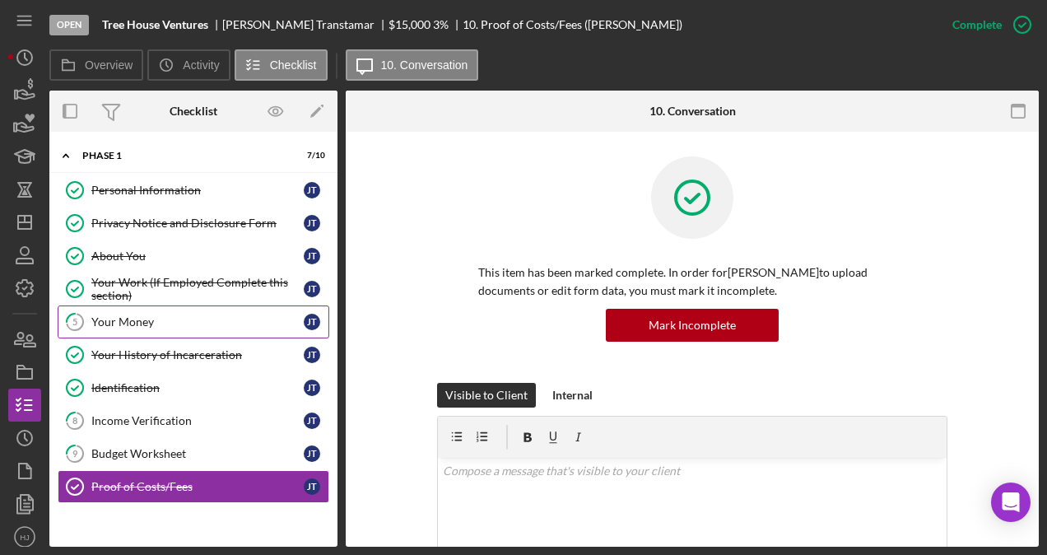
click at [128, 319] on div "Your Money" at bounding box center [197, 321] width 212 height 13
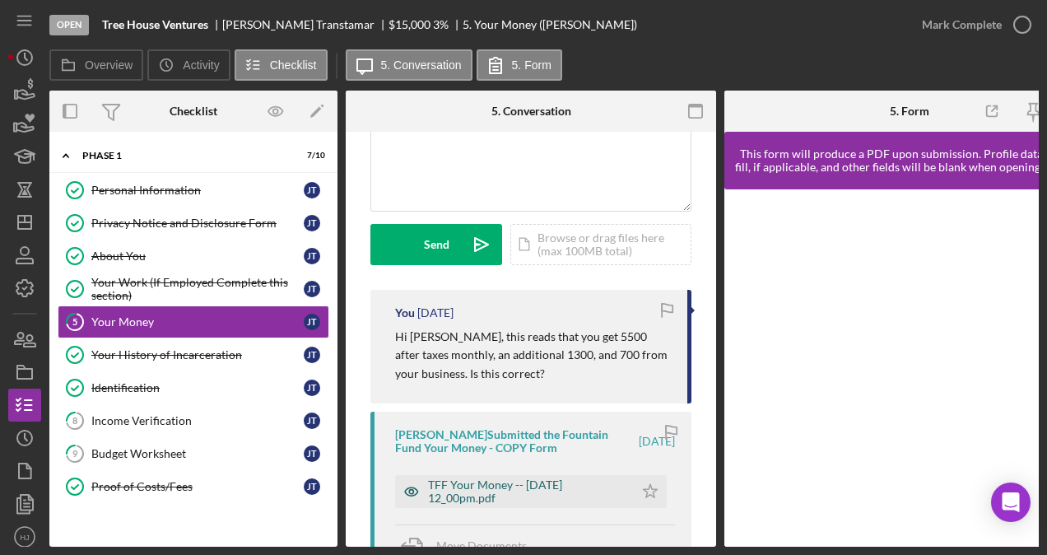
scroll to position [247, 0]
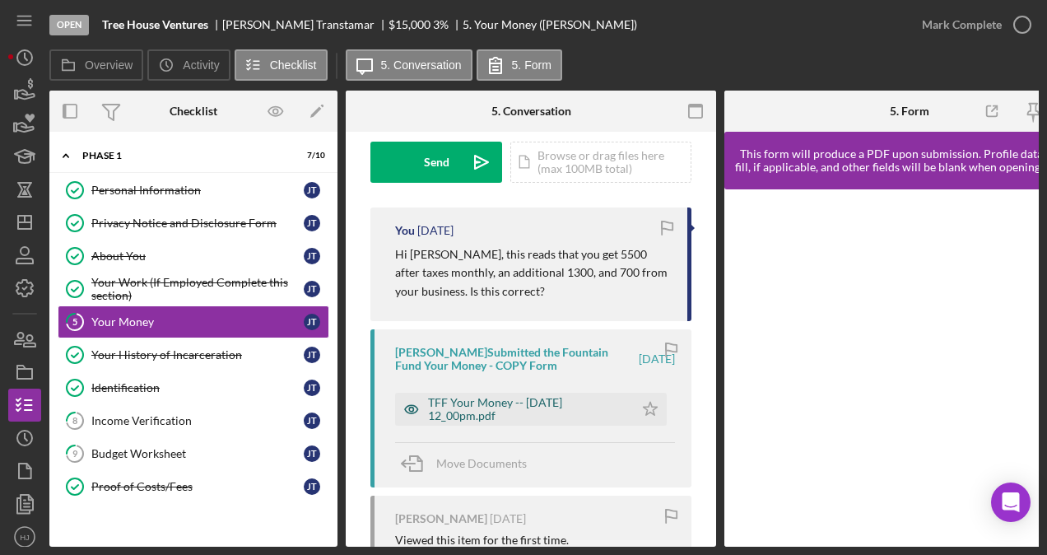
click at [517, 402] on div "TFF Your Money -- [DATE] 12_00pm.pdf" at bounding box center [527, 409] width 198 height 26
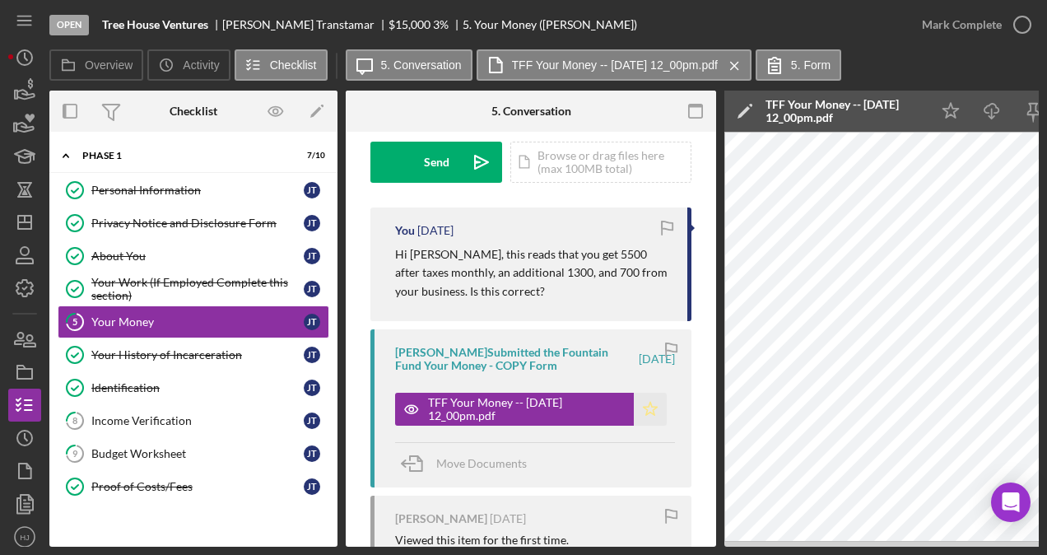
click at [644, 407] on polygon "button" at bounding box center [651, 409] width 14 height 13
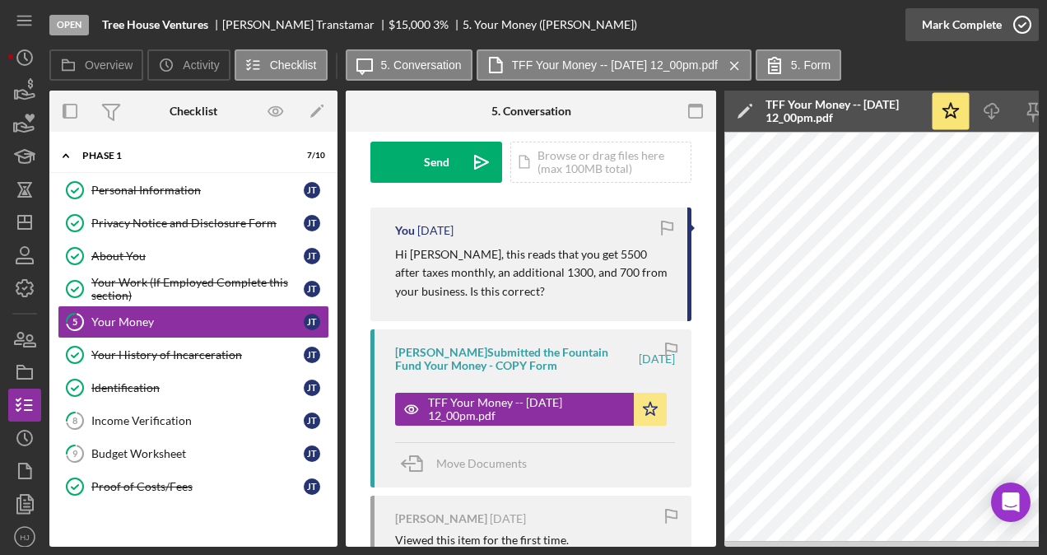
click at [950, 18] on div "Mark Complete" at bounding box center [962, 24] width 80 height 33
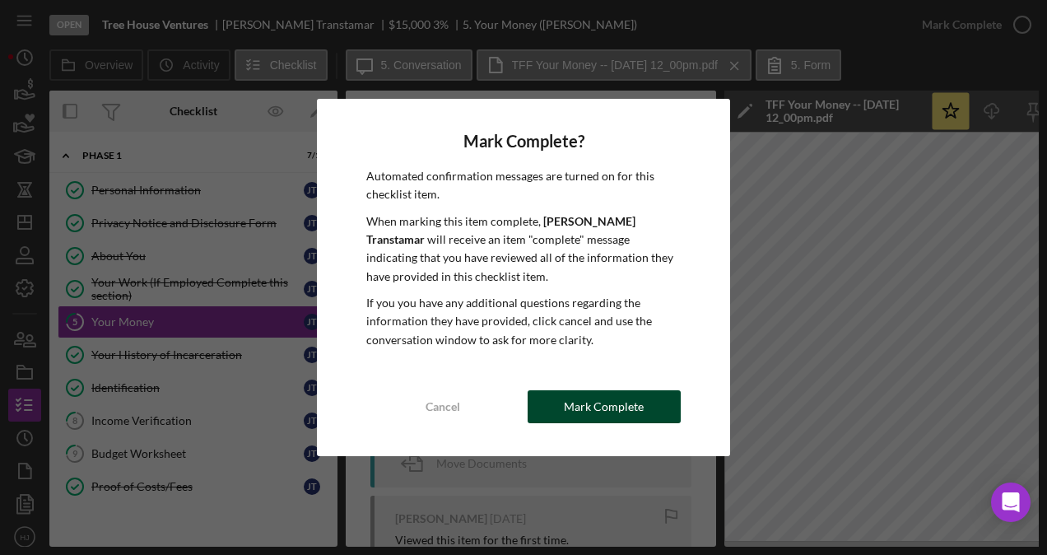
click at [593, 416] on div "Mark Complete" at bounding box center [604, 406] width 80 height 33
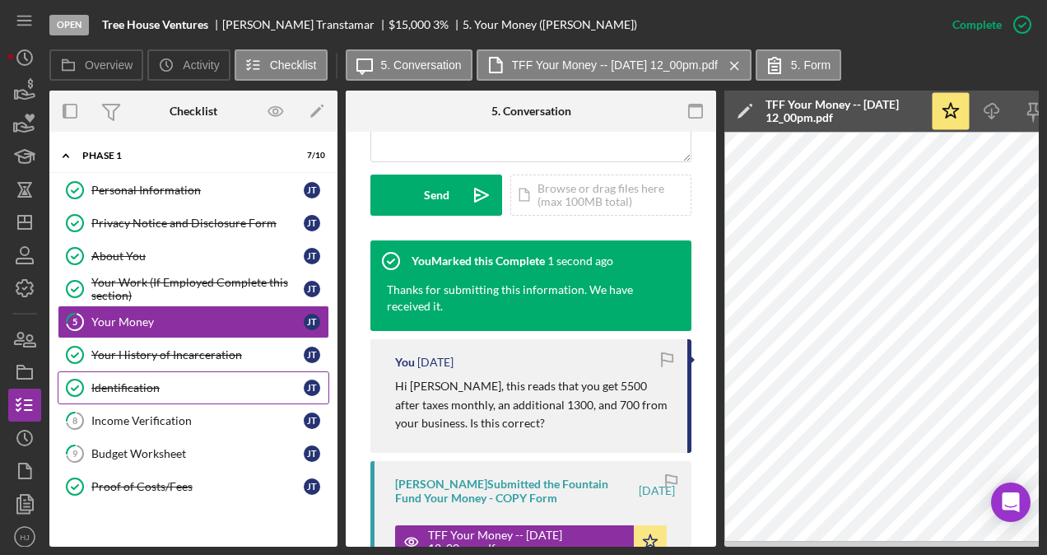
scroll to position [491, 0]
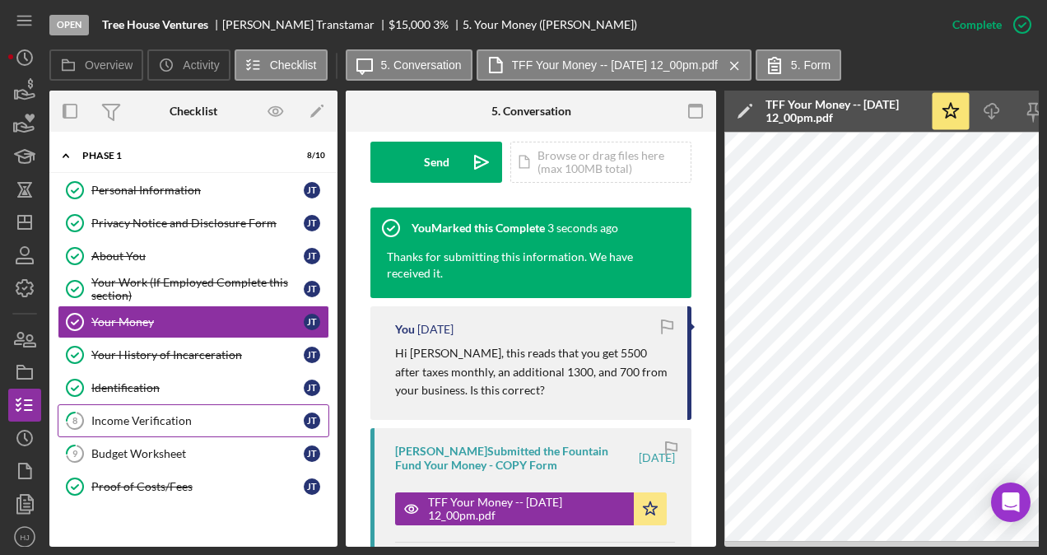
click at [165, 408] on link "8 Income Verification [PERSON_NAME]" at bounding box center [194, 420] width 272 height 33
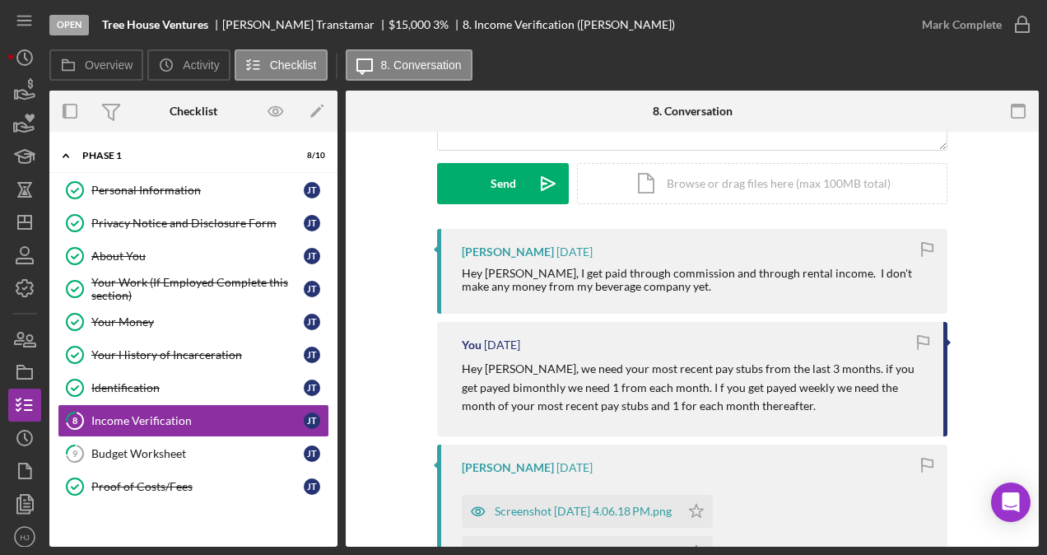
scroll to position [329, 0]
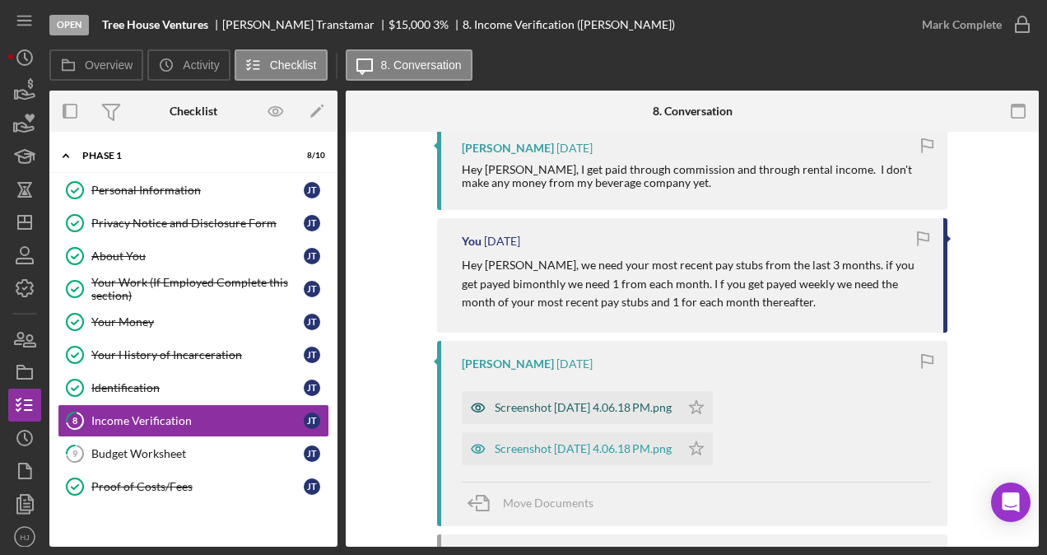
click at [566, 401] on div "Screenshot [DATE] 4.06.18 PM.png" at bounding box center [583, 407] width 177 height 13
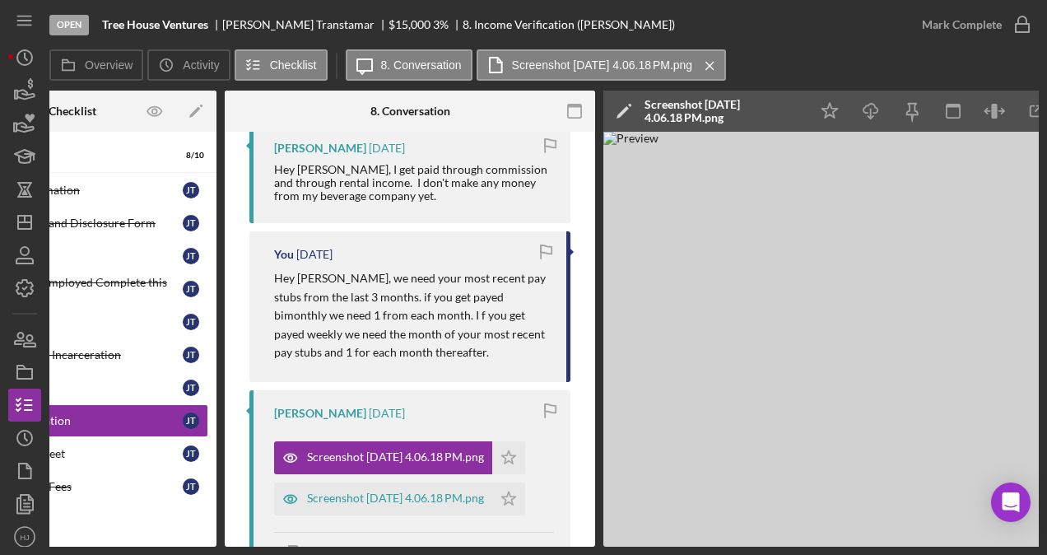
scroll to position [0, 40]
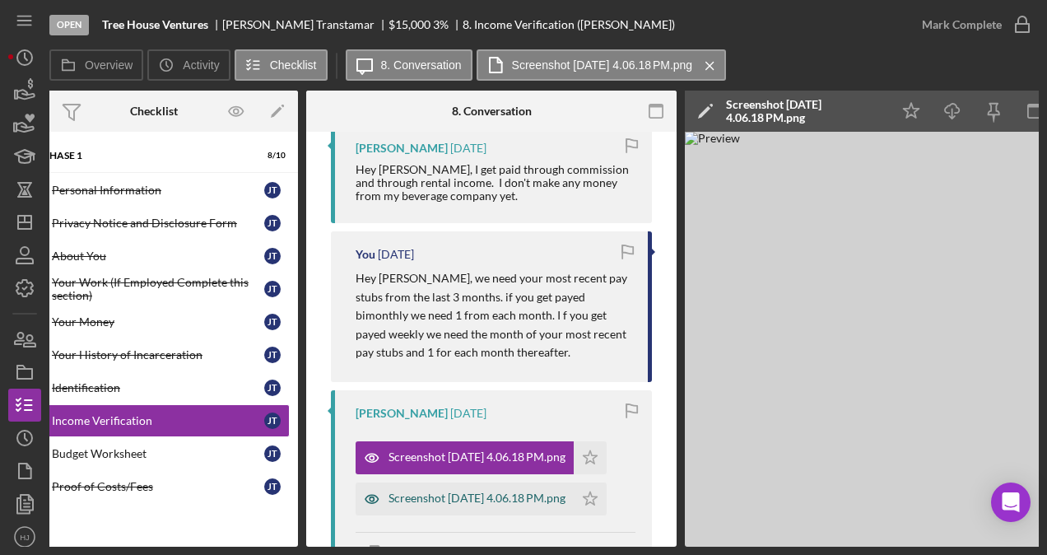
click at [476, 491] on div "Screenshot [DATE] 4.06.18 PM.png" at bounding box center [477, 497] width 177 height 13
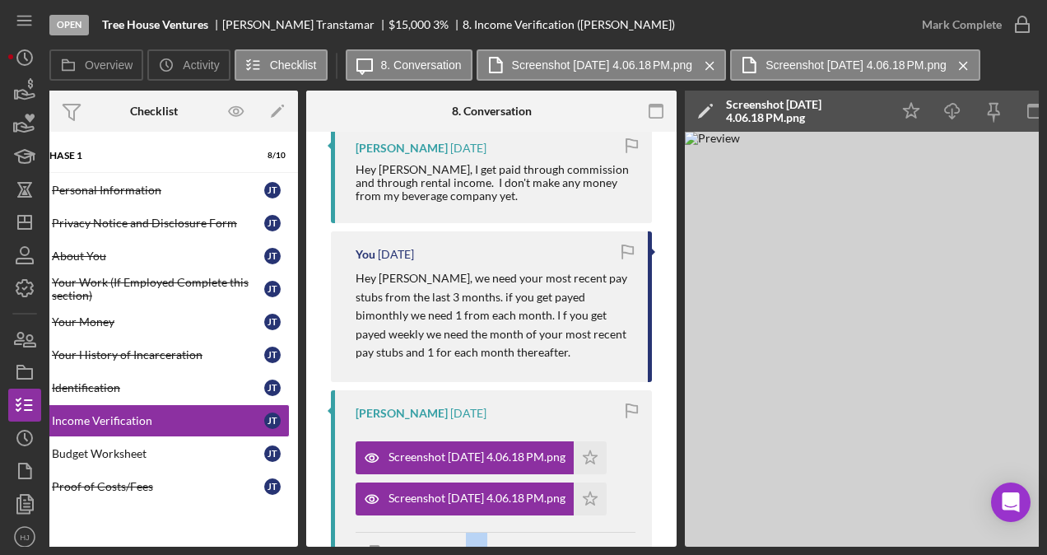
drag, startPoint x: 484, startPoint y: 547, endPoint x: 529, endPoint y: 543, distance: 44.6
click at [529, 543] on div "Open Tree House Ventures [PERSON_NAME] $15,000 $15,000 3 % 8. Income Verificati…" at bounding box center [523, 277] width 1047 height 555
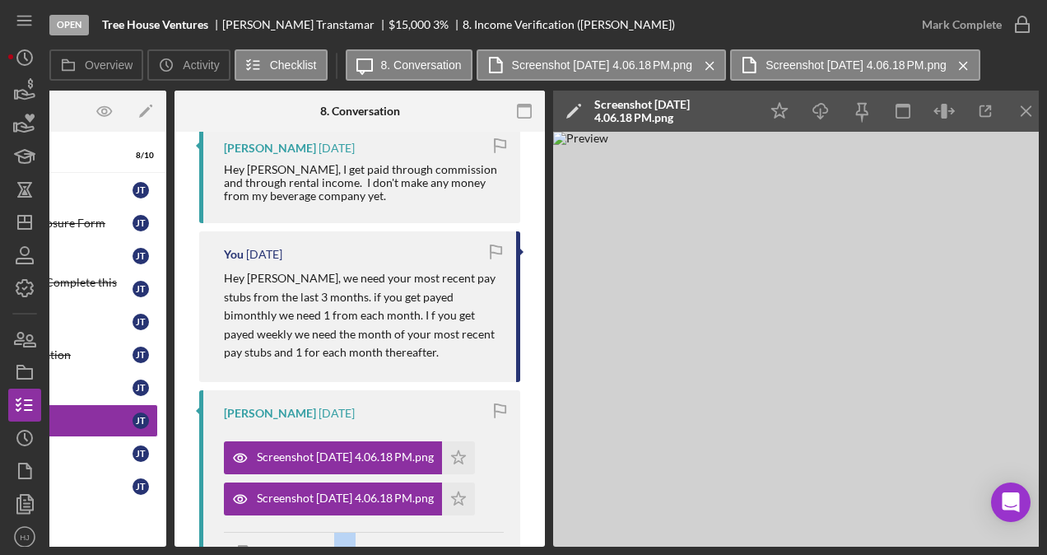
scroll to position [0, 188]
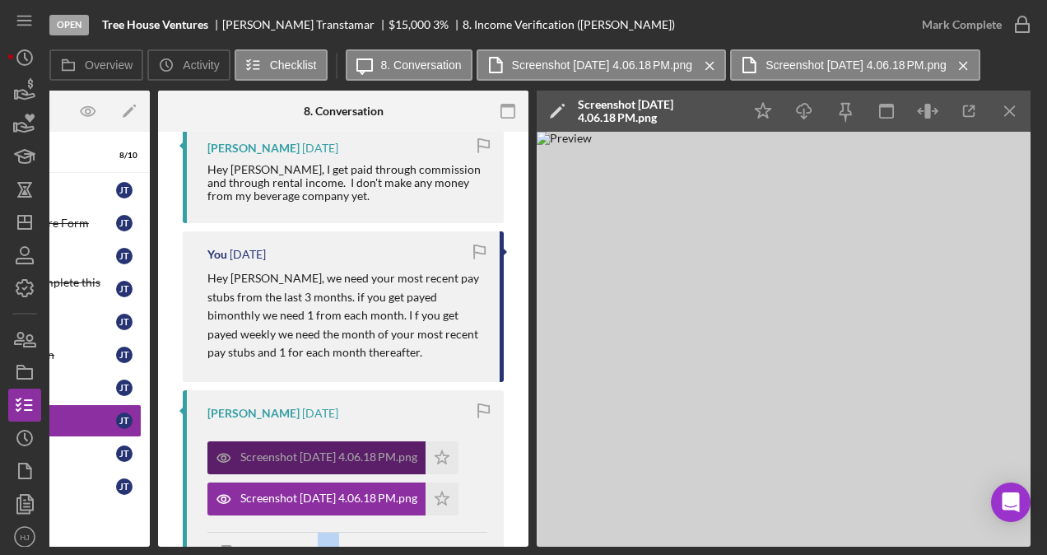
click at [368, 457] on div "Screenshot [DATE] 4.06.18 PM.png" at bounding box center [328, 456] width 177 height 13
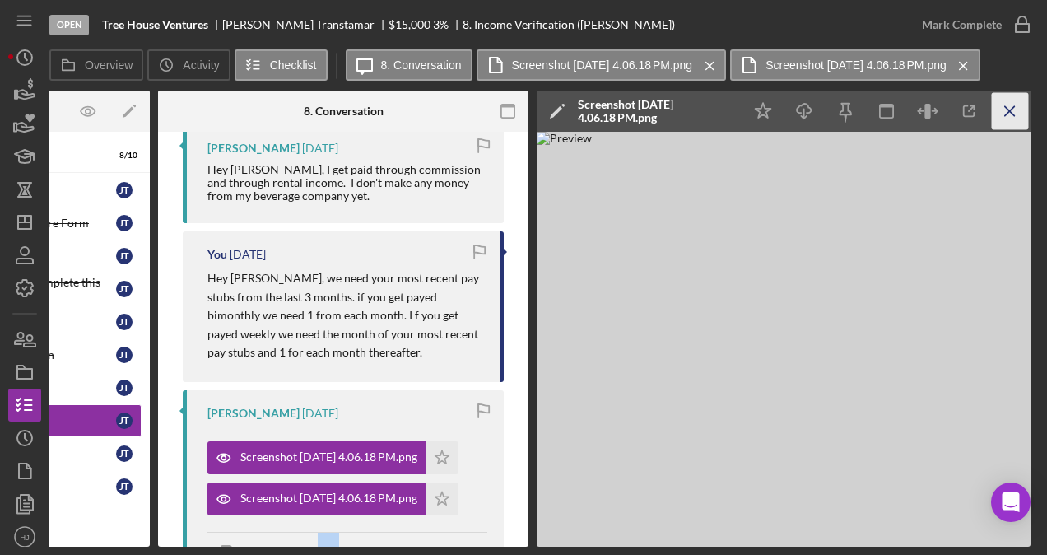
click at [999, 110] on icon "Icon/Menu Close" at bounding box center [1010, 111] width 37 height 37
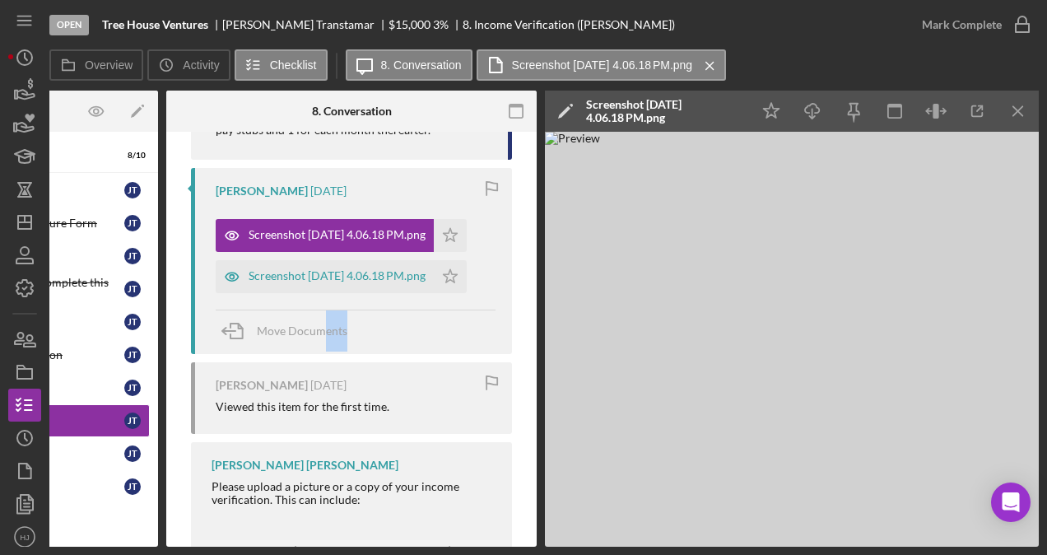
scroll to position [576, 0]
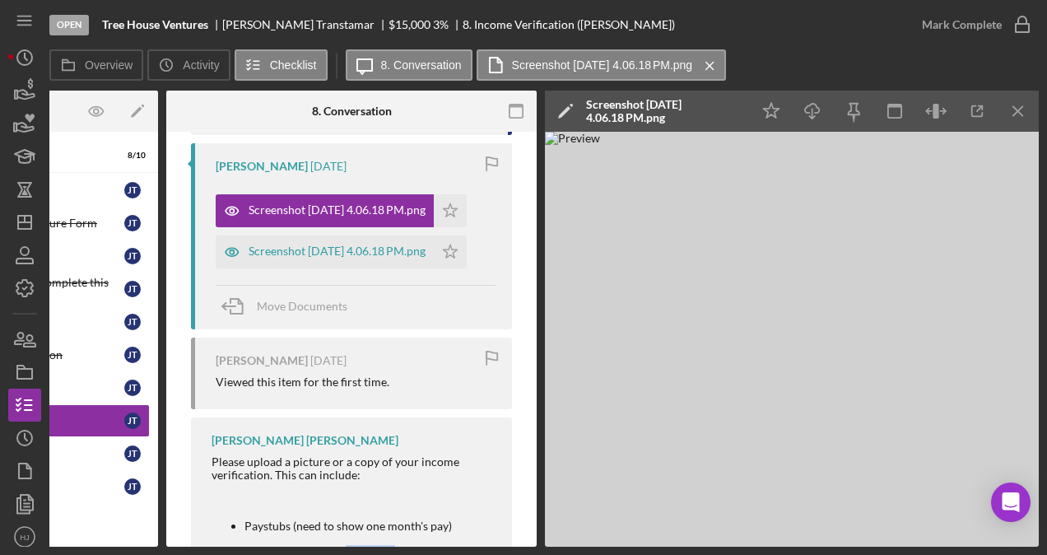
drag, startPoint x: 384, startPoint y: 549, endPoint x: 345, endPoint y: 552, distance: 38.8
click at [345, 552] on div "Open Tree House Ventures [PERSON_NAME] $15,000 $15,000 3 % 8. Income Verificati…" at bounding box center [523, 277] width 1047 height 555
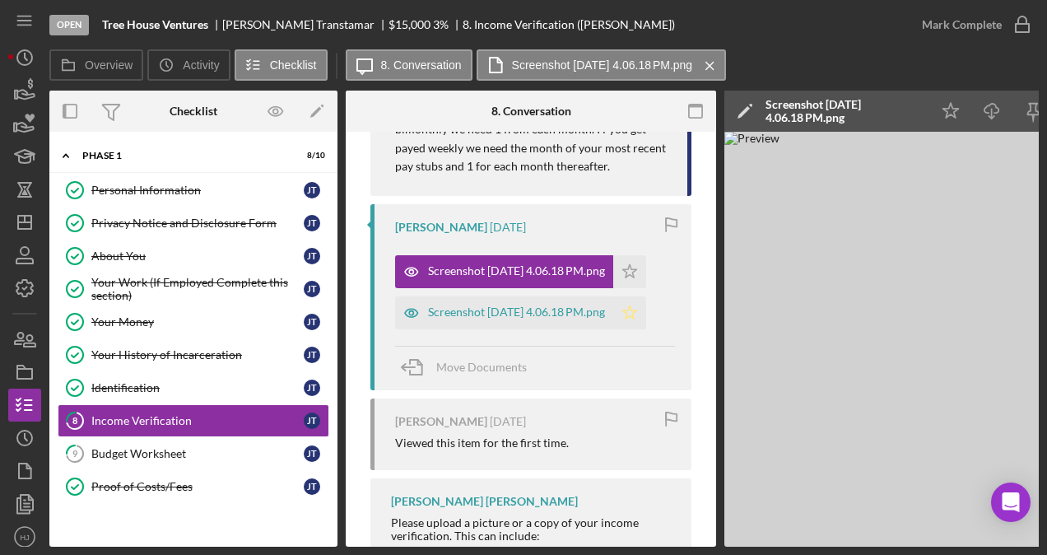
scroll to position [494, 0]
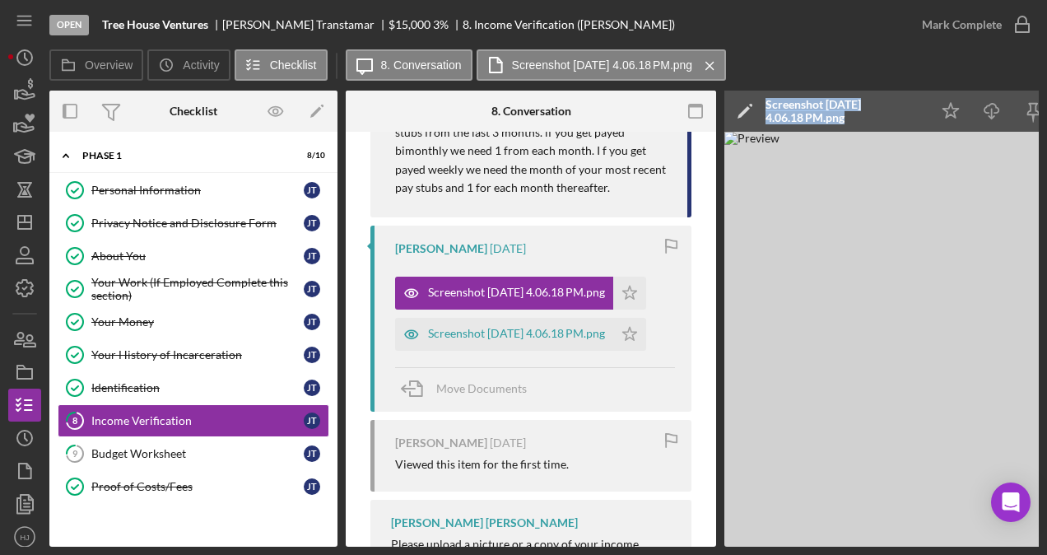
drag, startPoint x: 671, startPoint y: 547, endPoint x: 751, endPoint y: 546, distance: 79.9
click at [751, 546] on div "Open Tree House Ventures [PERSON_NAME] $15,000 $15,000 3 % 8. Income Verificati…" at bounding box center [523, 277] width 1047 height 555
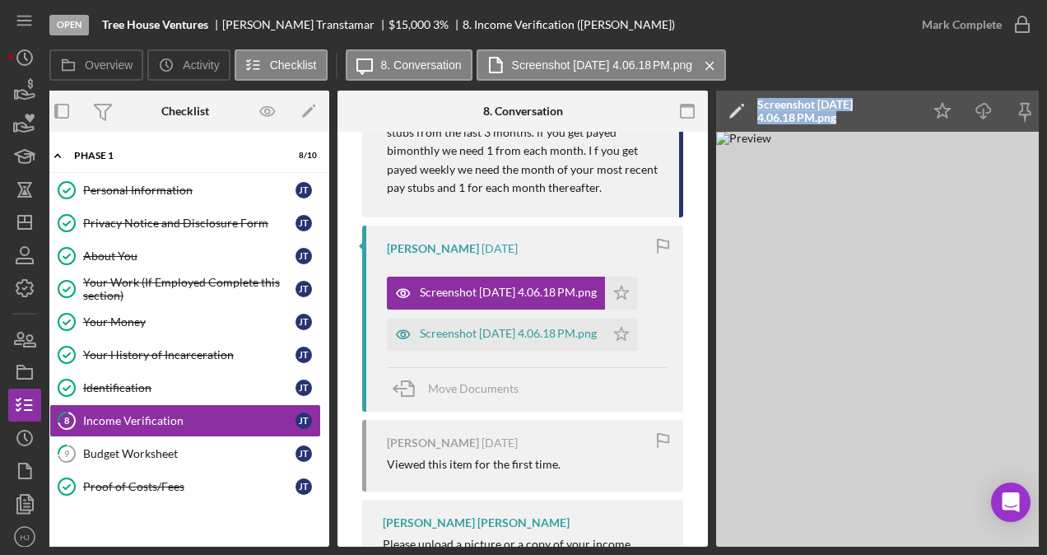
scroll to position [0, 0]
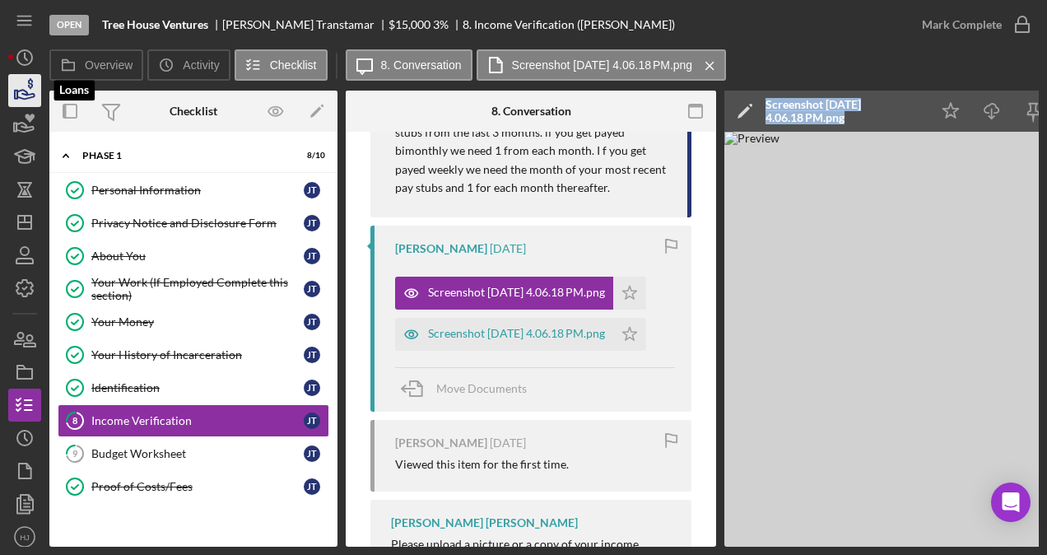
click at [23, 96] on icon "button" at bounding box center [24, 90] width 41 height 41
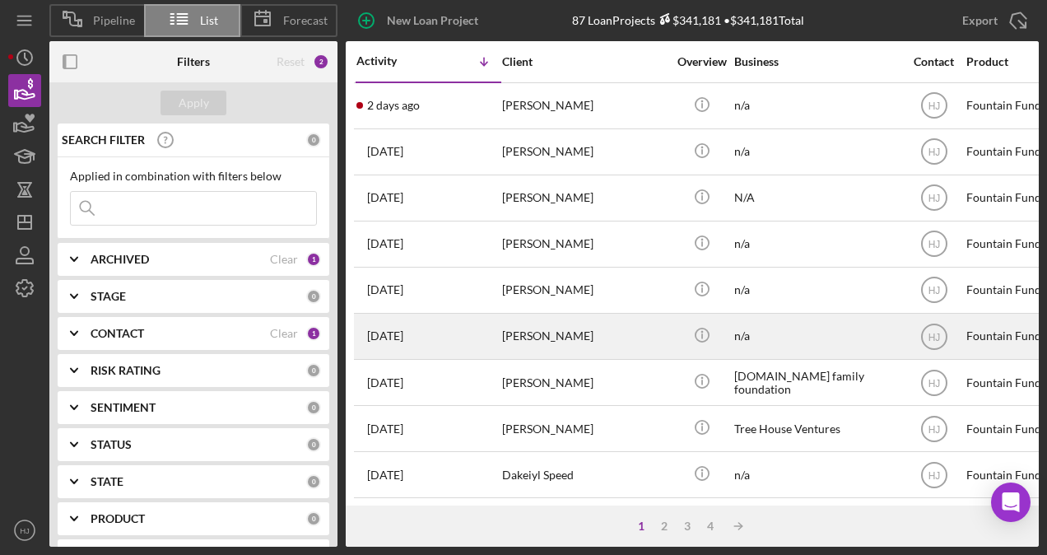
click at [515, 331] on div "[PERSON_NAME]" at bounding box center [584, 336] width 165 height 44
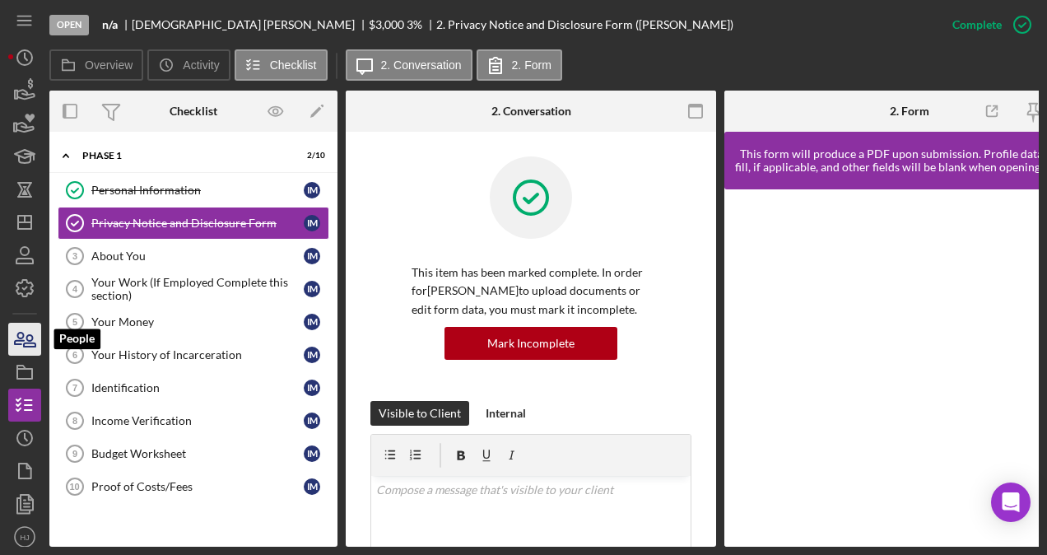
click at [38, 338] on icon "button" at bounding box center [24, 339] width 41 height 41
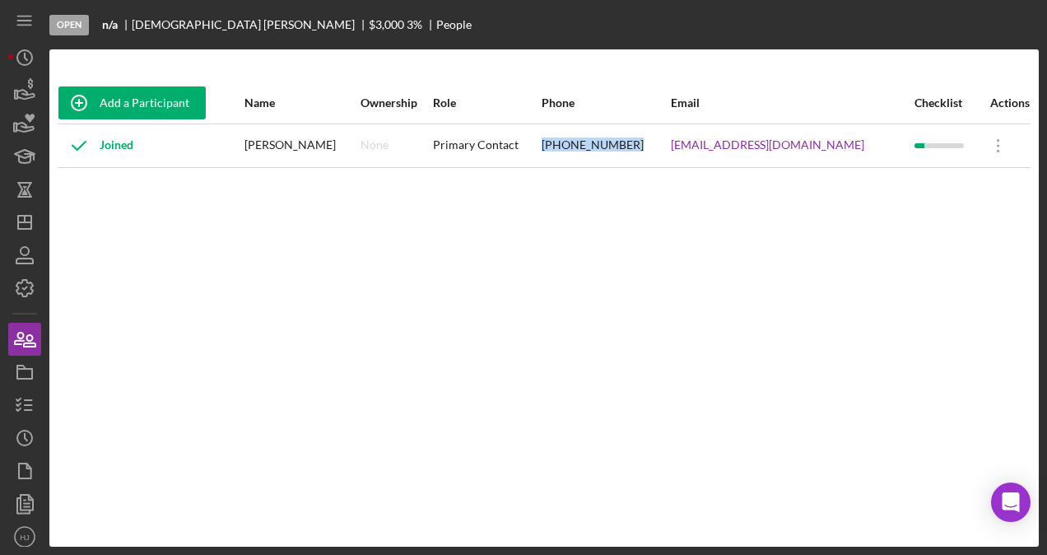
drag, startPoint x: 576, startPoint y: 141, endPoint x: 671, endPoint y: 144, distance: 94.7
click at [671, 144] on tr "Joined [PERSON_NAME] None Primary Contact [PHONE_NUMBER] [EMAIL_ADDRESS][DOMAIN…" at bounding box center [544, 145] width 973 height 44
copy tr "[PHONE_NUMBER]"
click at [25, 338] on icon "button" at bounding box center [24, 339] width 41 height 41
click at [21, 97] on icon "button" at bounding box center [24, 90] width 41 height 41
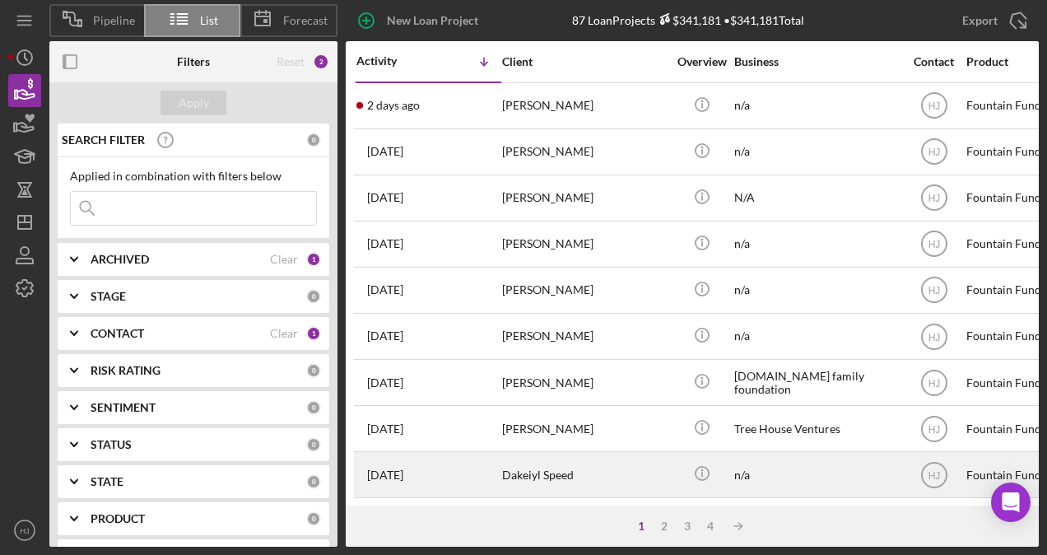
click at [608, 479] on div "Dakeiyl Speed" at bounding box center [584, 475] width 165 height 44
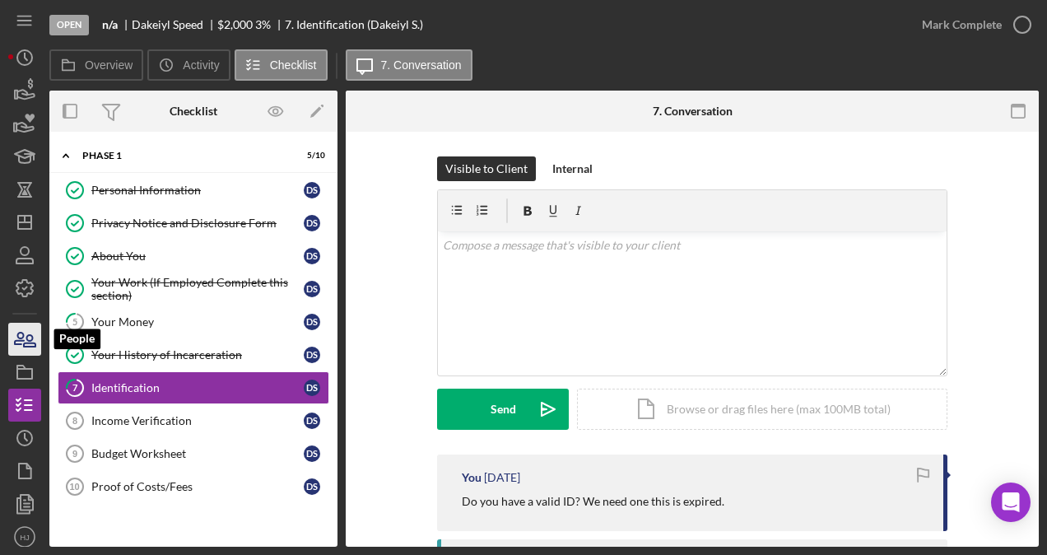
click at [33, 334] on icon "button" at bounding box center [24, 339] width 41 height 41
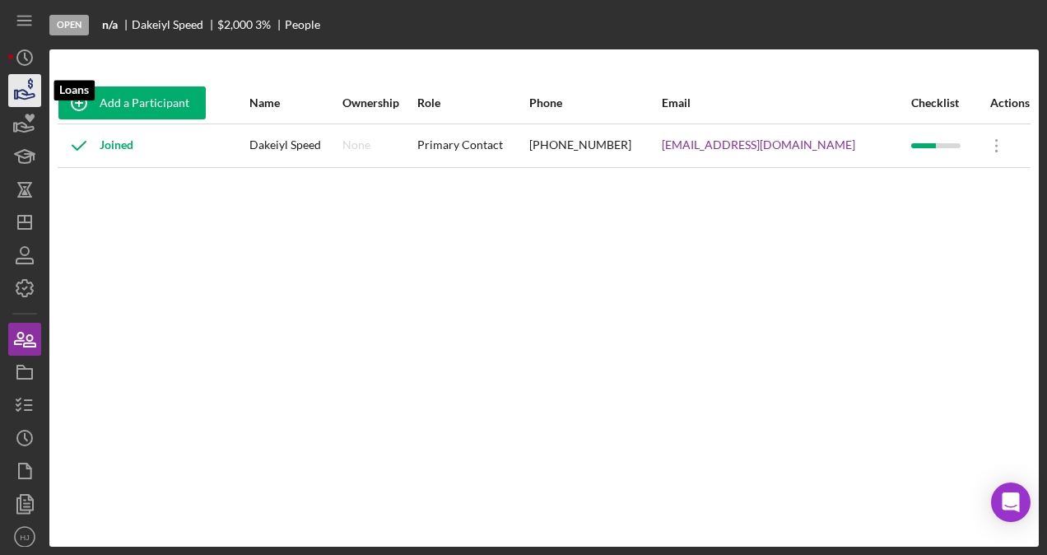
click at [19, 99] on icon "button" at bounding box center [24, 90] width 41 height 41
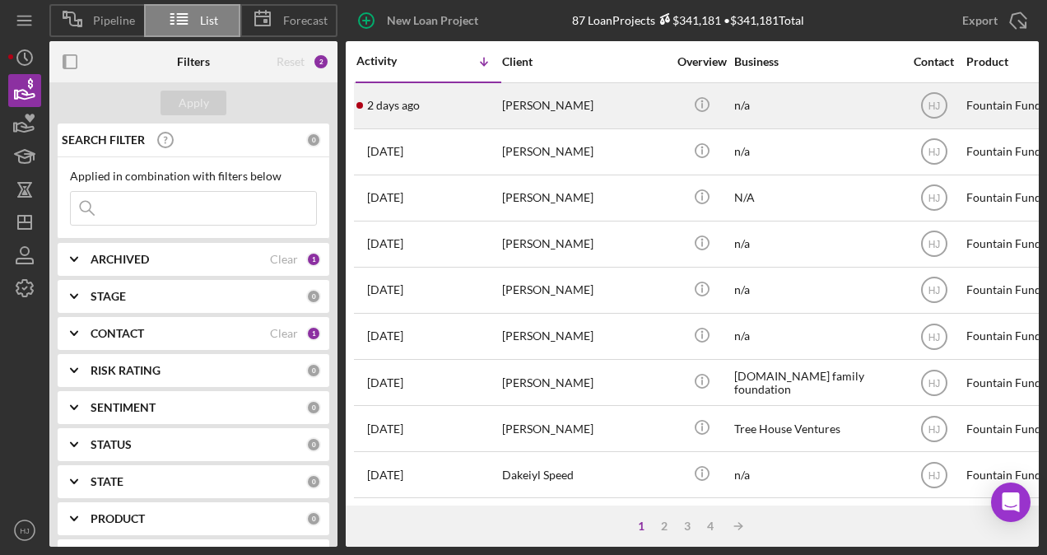
click at [491, 101] on div "[DATE] [PERSON_NAME]" at bounding box center [428, 106] width 144 height 44
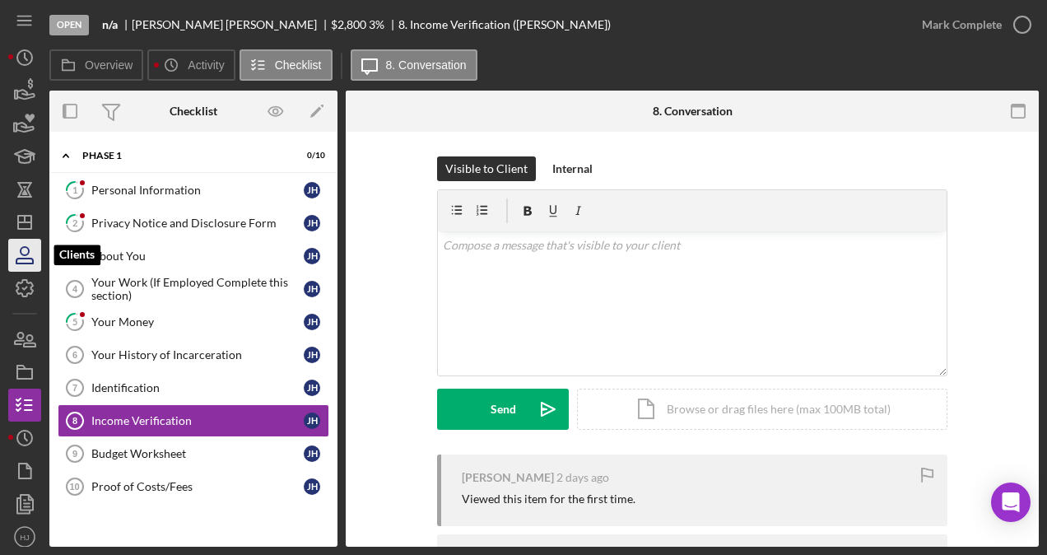
click at [30, 253] on icon "button" at bounding box center [24, 255] width 41 height 41
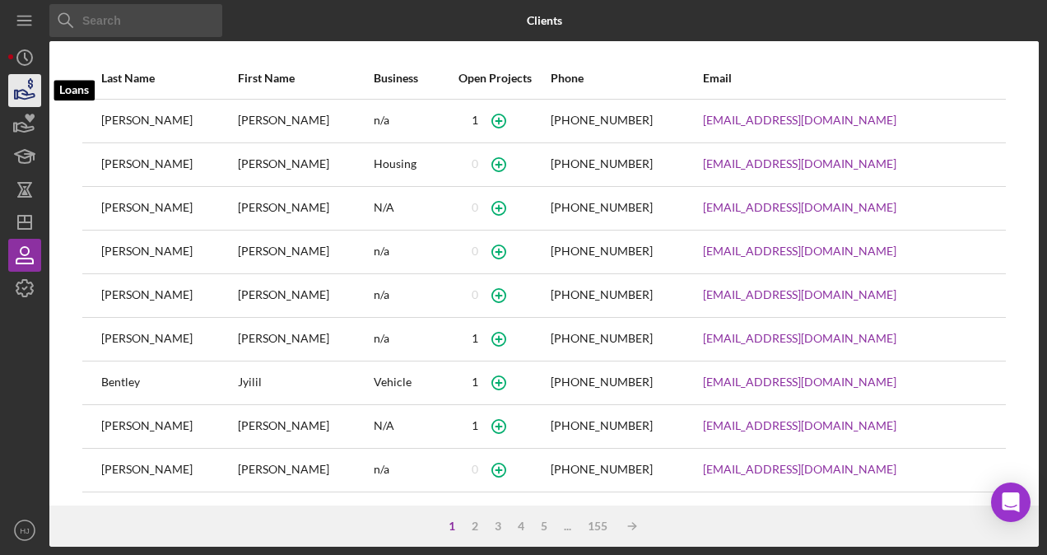
click at [23, 100] on icon "button" at bounding box center [24, 90] width 41 height 41
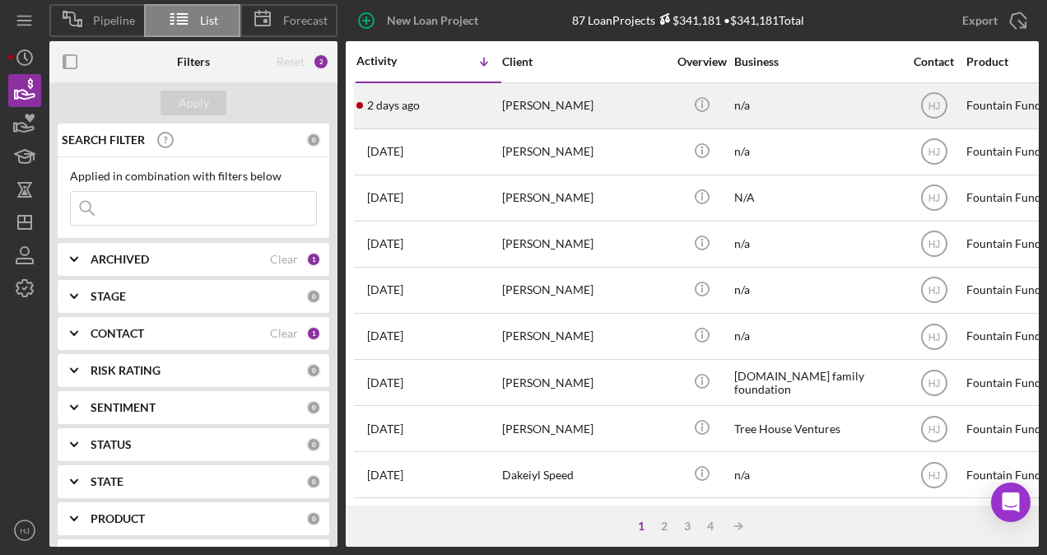
click at [414, 106] on time "2 days ago" at bounding box center [393, 105] width 53 height 13
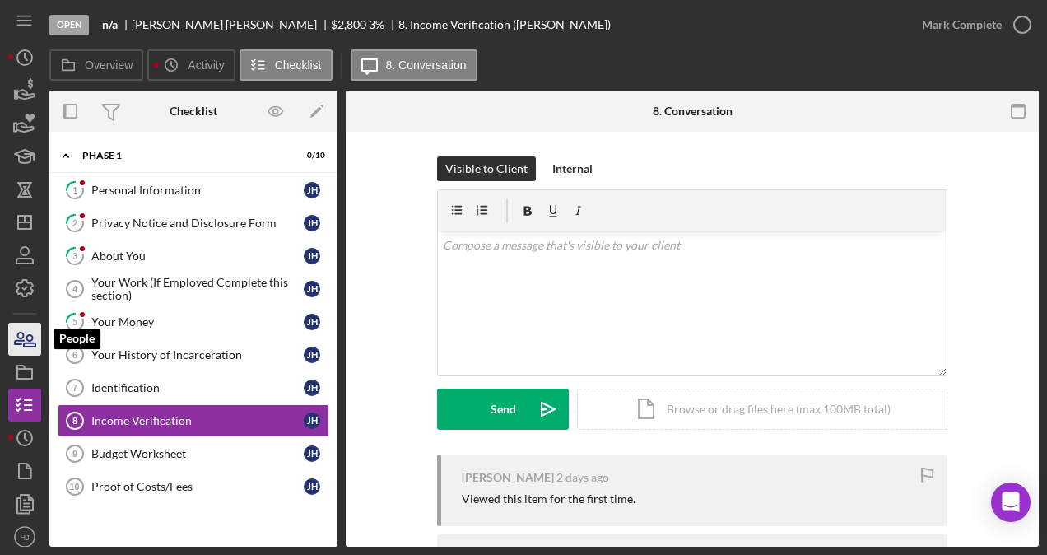
click at [35, 345] on icon "button" at bounding box center [30, 341] width 12 height 12
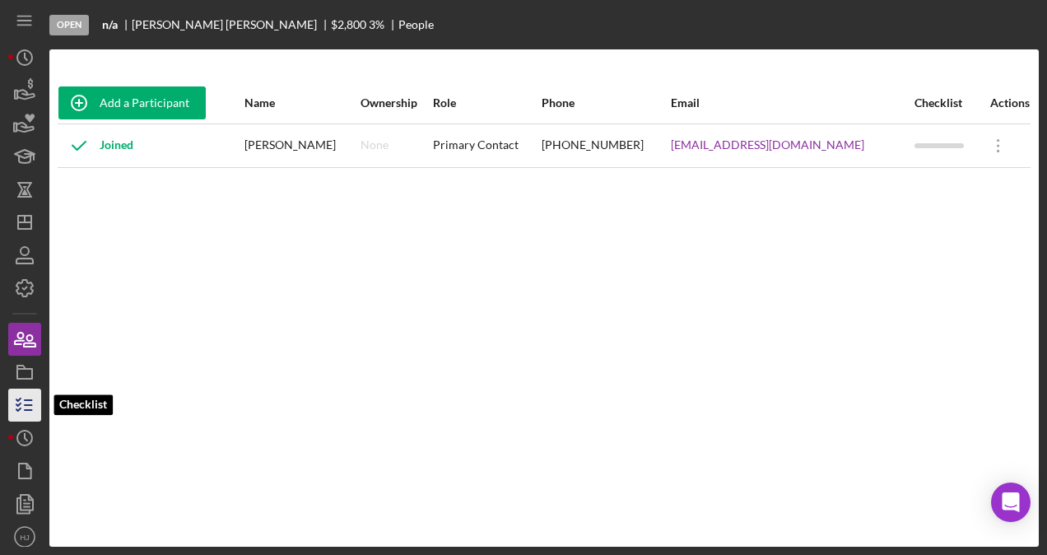
click at [28, 403] on icon "button" at bounding box center [24, 404] width 41 height 41
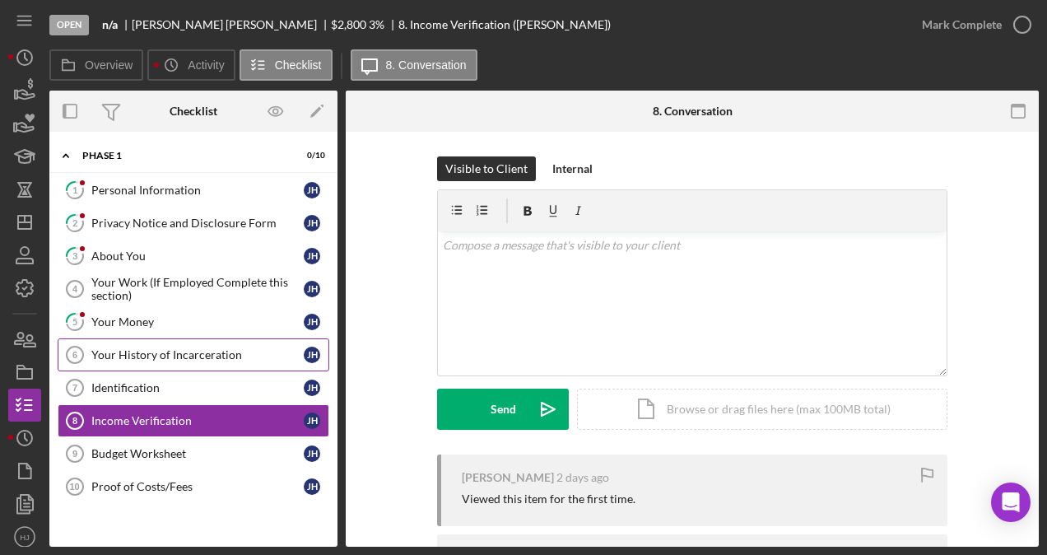
drag, startPoint x: 153, startPoint y: 356, endPoint x: 168, endPoint y: 340, distance: 21.5
click at [154, 356] on div "Your History of Incarceration" at bounding box center [197, 354] width 212 height 13
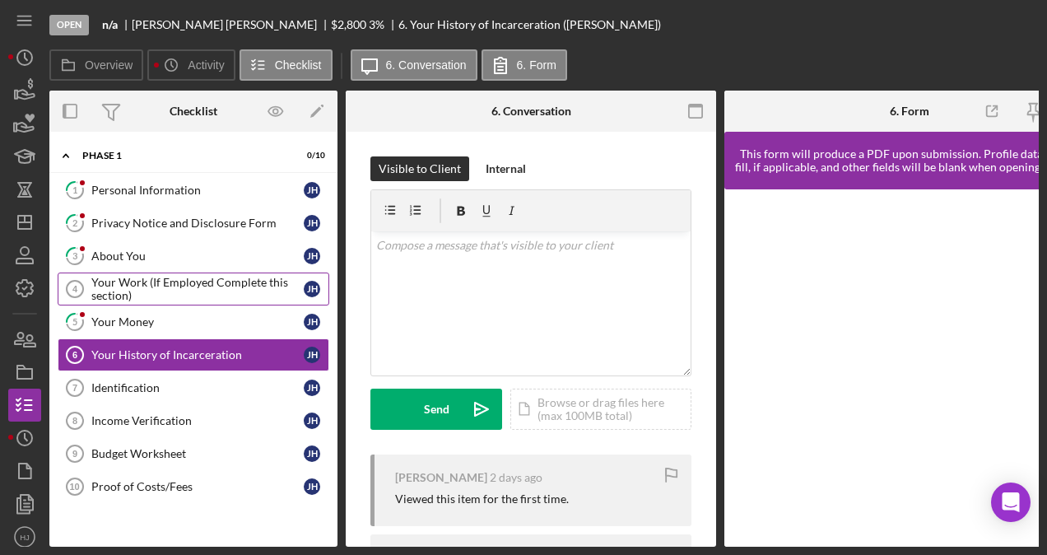
click at [145, 282] on div "Your Work (If Employed Complete this section)" at bounding box center [197, 289] width 212 height 26
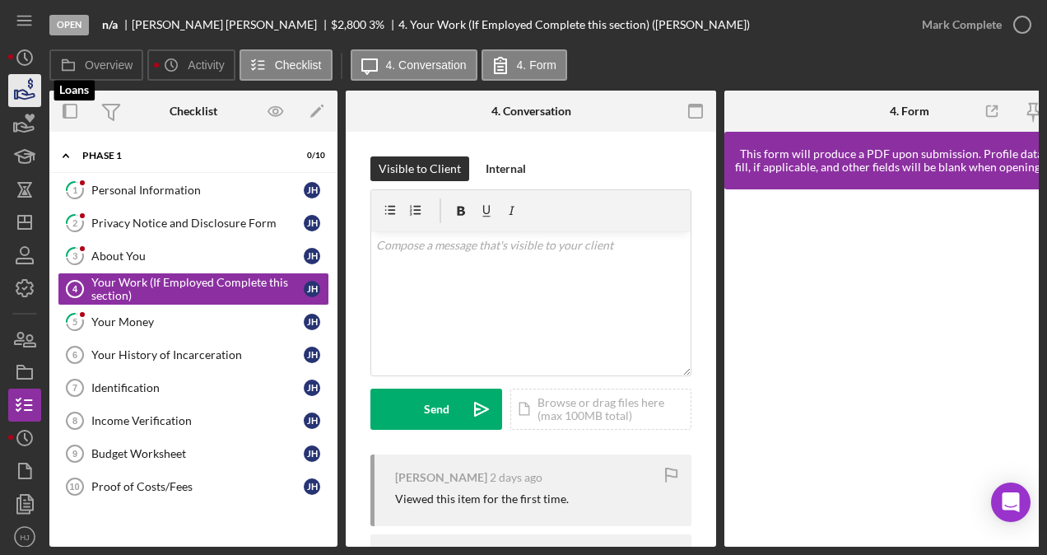
click at [21, 84] on icon "button" at bounding box center [24, 90] width 41 height 41
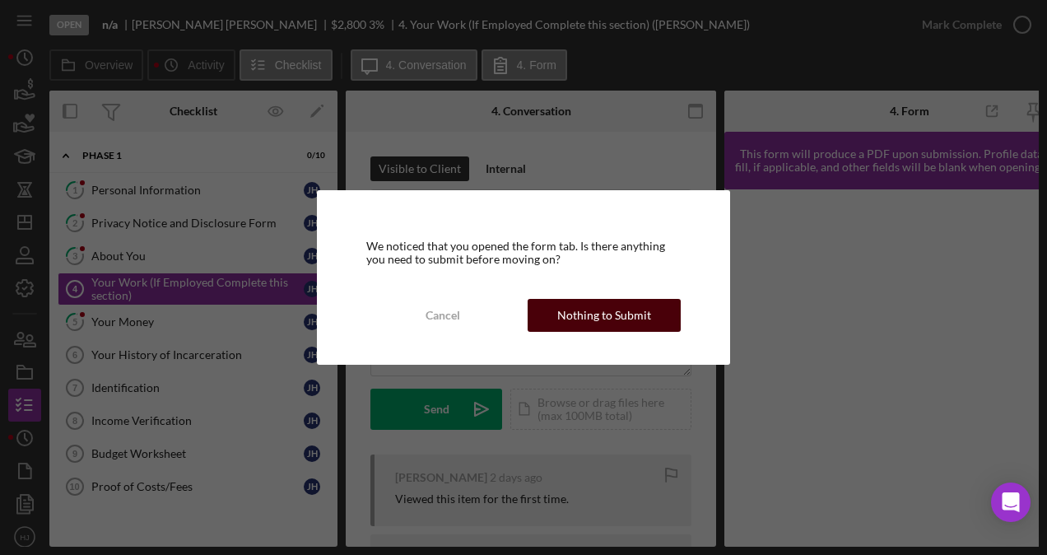
click at [582, 309] on div "Nothing to Submit" at bounding box center [604, 315] width 94 height 33
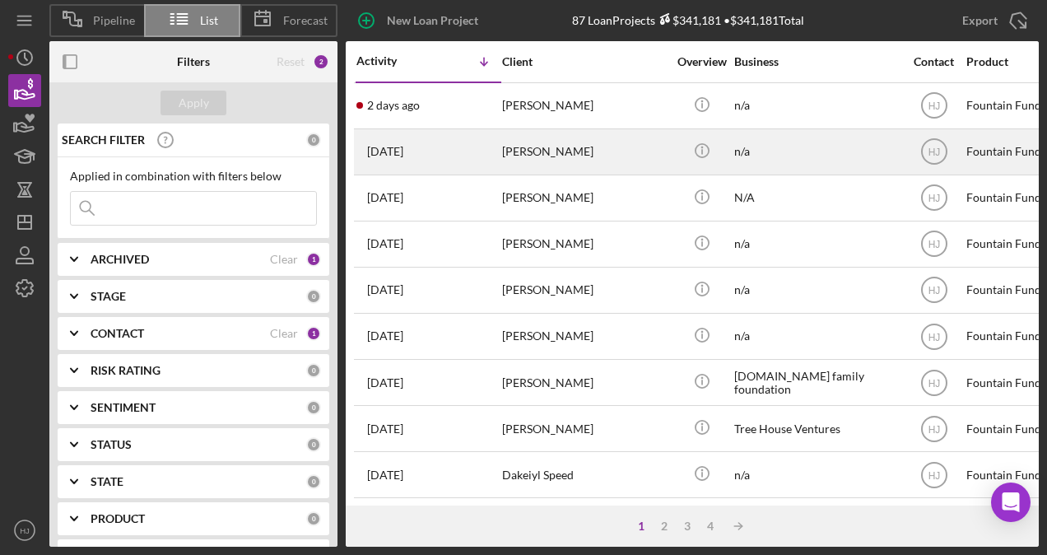
click at [580, 156] on div "[PERSON_NAME]" at bounding box center [584, 152] width 165 height 44
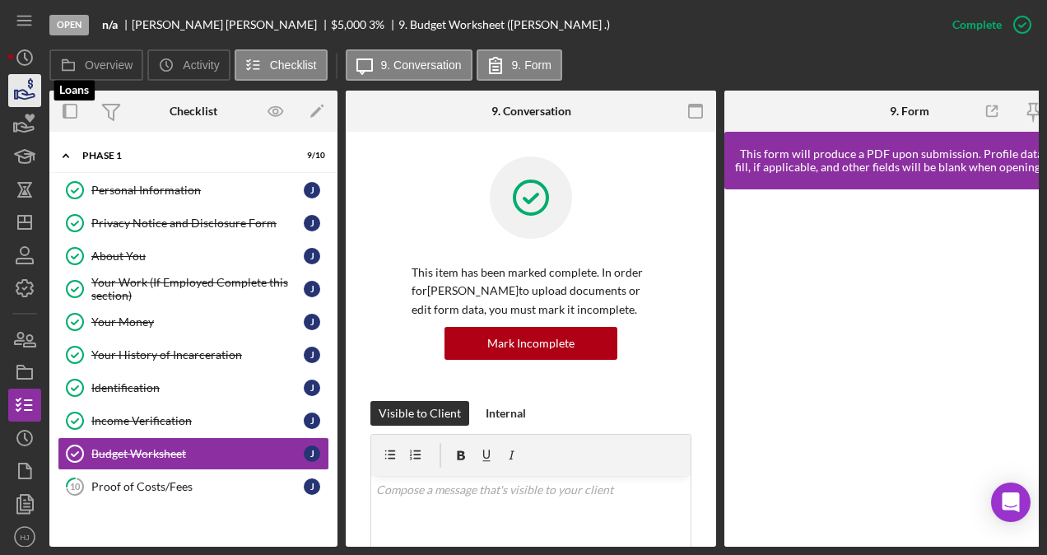
click at [21, 89] on icon "button" at bounding box center [24, 90] width 41 height 41
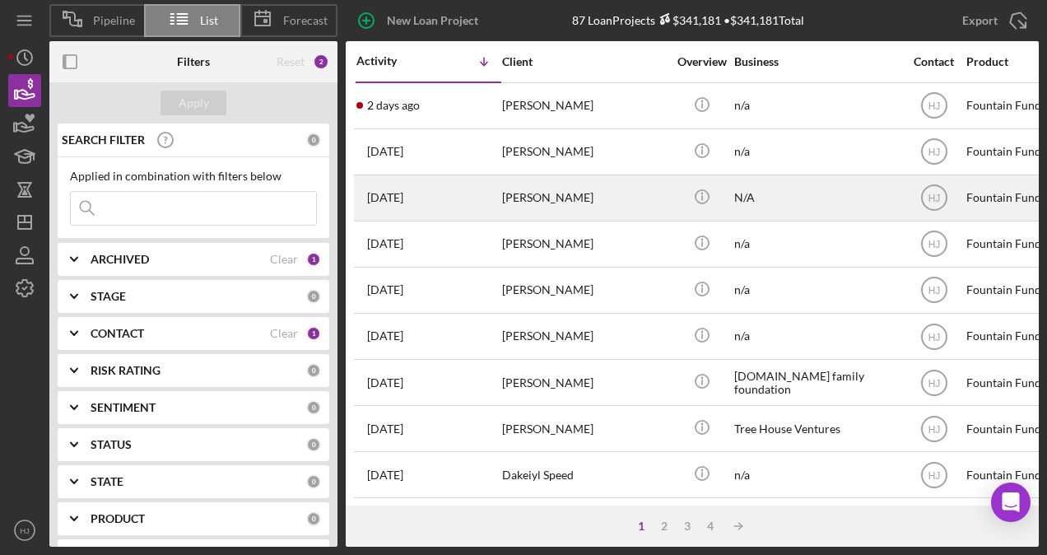
click at [535, 193] on div "[PERSON_NAME]" at bounding box center [584, 198] width 165 height 44
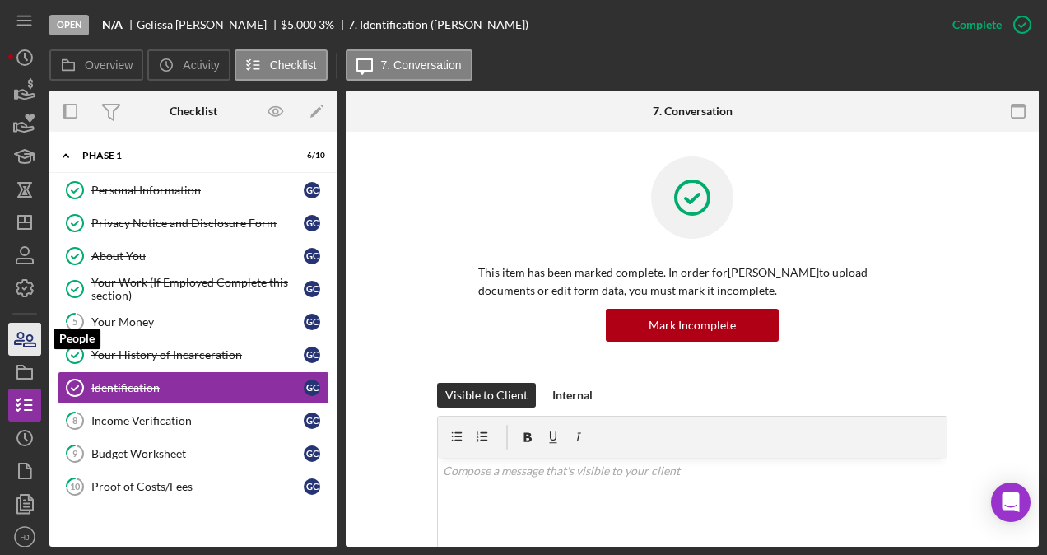
click at [30, 341] on icon "button" at bounding box center [30, 341] width 12 height 12
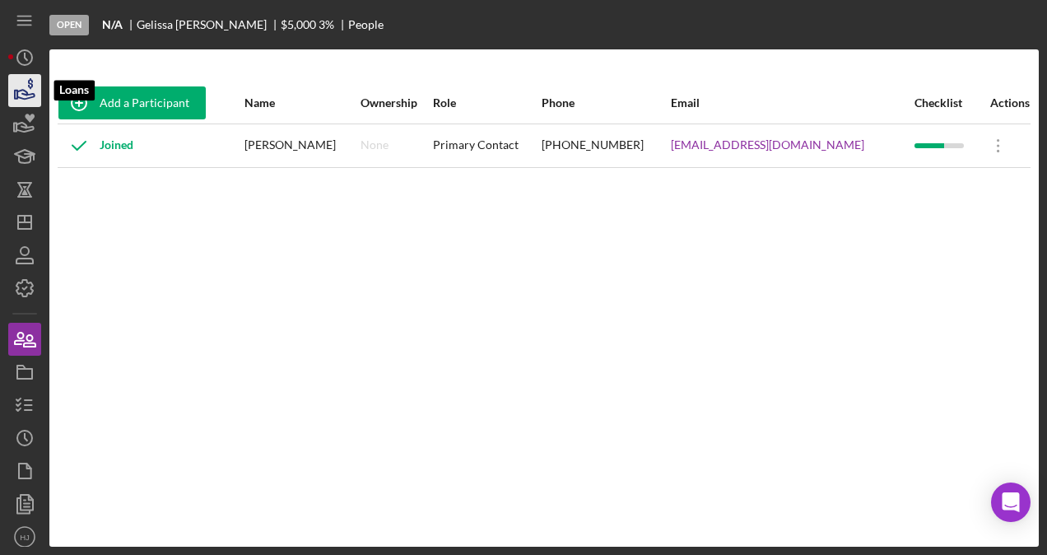
click at [23, 94] on icon "button" at bounding box center [24, 90] width 41 height 41
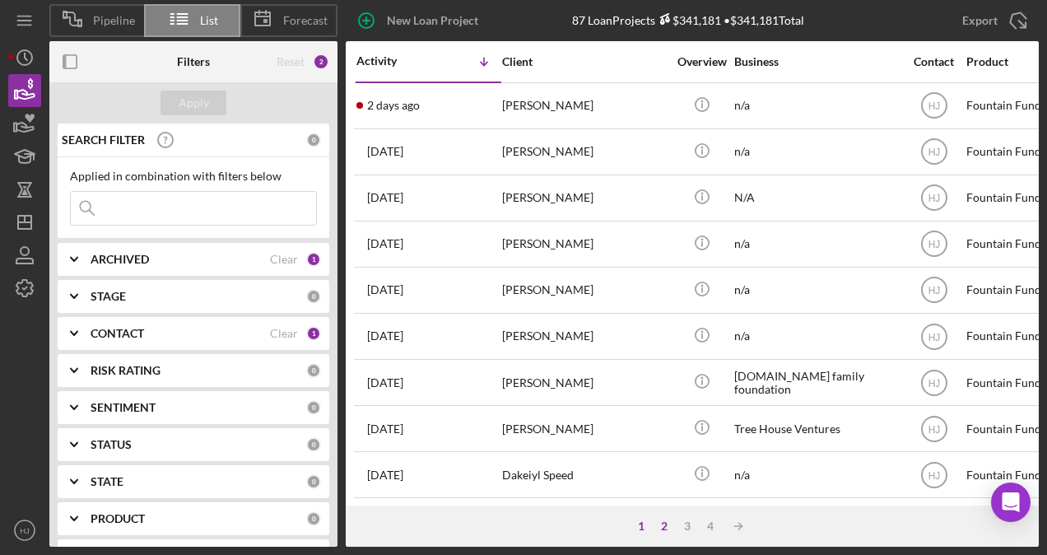
click at [667, 528] on div "2" at bounding box center [664, 525] width 23 height 13
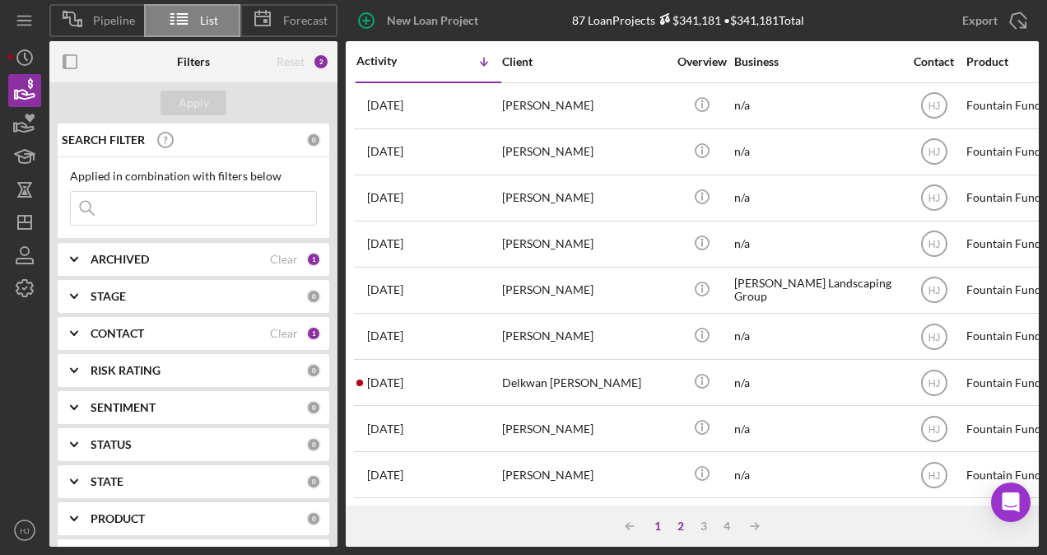
click at [659, 527] on div "1" at bounding box center [657, 525] width 23 height 13
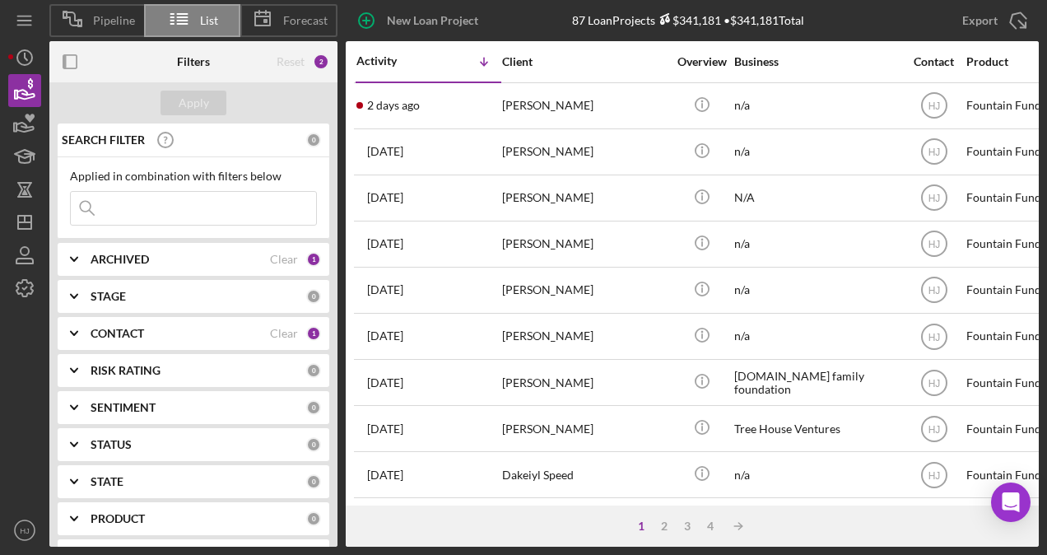
click at [207, 212] on input at bounding box center [193, 208] width 245 height 33
click at [207, 211] on input at bounding box center [193, 208] width 245 height 33
click at [22, 65] on circle "button" at bounding box center [24, 57] width 15 height 15
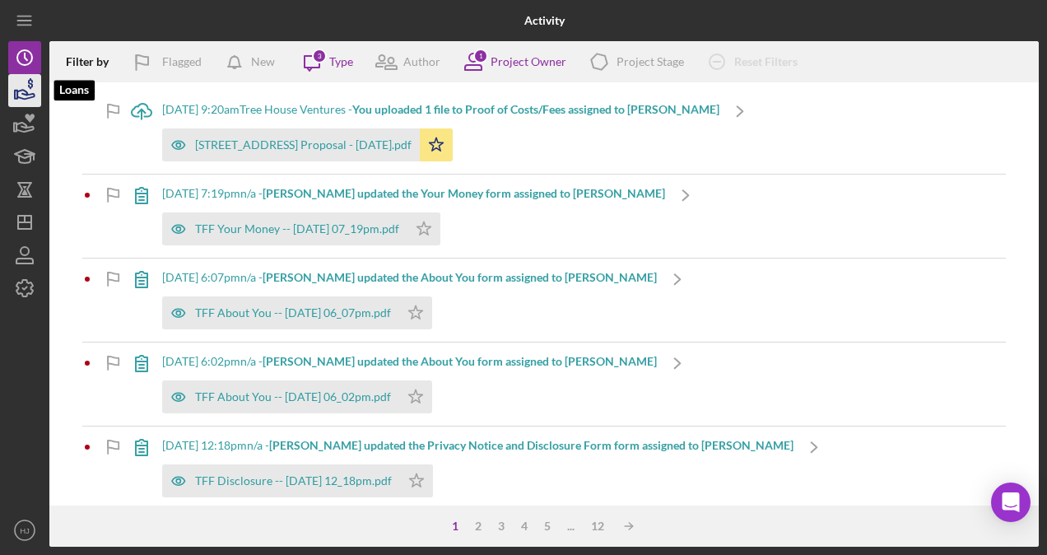
click at [26, 86] on icon "button" at bounding box center [24, 90] width 41 height 41
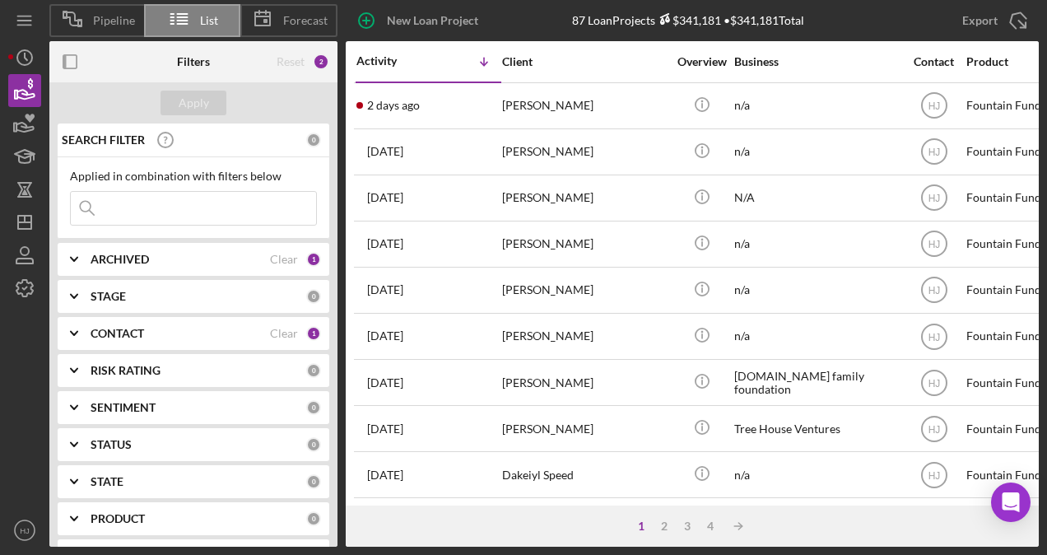
click at [231, 201] on input at bounding box center [193, 208] width 245 height 33
click at [664, 521] on div "2" at bounding box center [664, 525] width 23 height 13
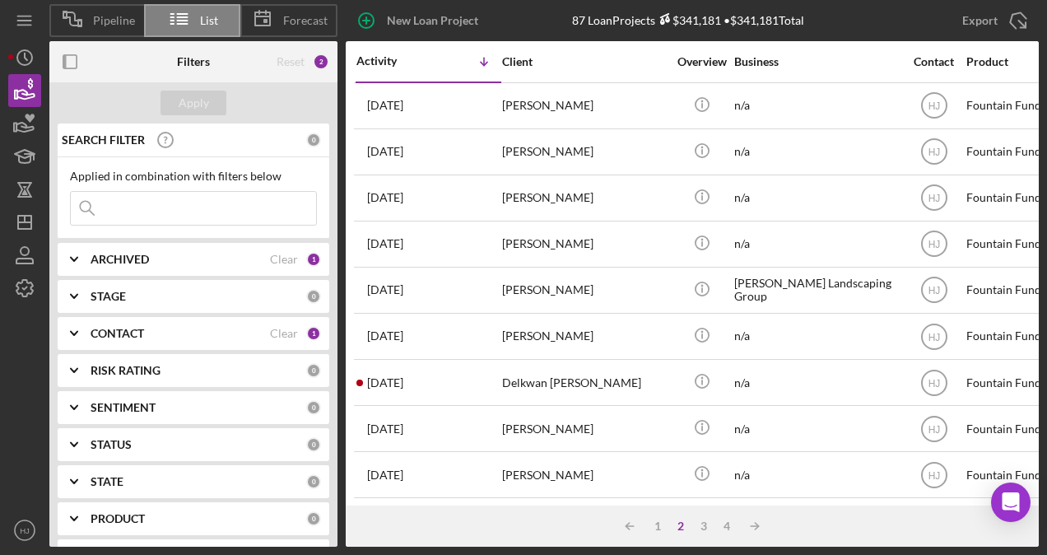
click at [181, 203] on input at bounding box center [193, 208] width 245 height 33
type input "6"
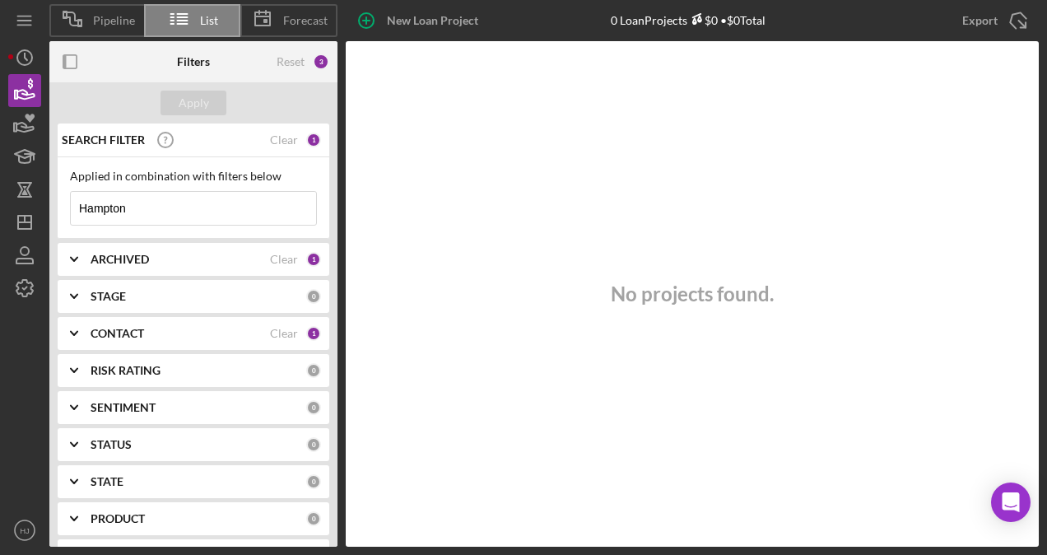
click at [74, 207] on input "Hampton" at bounding box center [193, 208] width 245 height 33
click at [184, 105] on div "Apply" at bounding box center [194, 103] width 30 height 25
click at [216, 208] on input "[PERSON_NAME]" at bounding box center [193, 208] width 245 height 33
drag, startPoint x: 162, startPoint y: 215, endPoint x: 81, endPoint y: 222, distance: 81.8
click at [81, 222] on input "[PERSON_NAME]" at bounding box center [193, 208] width 245 height 33
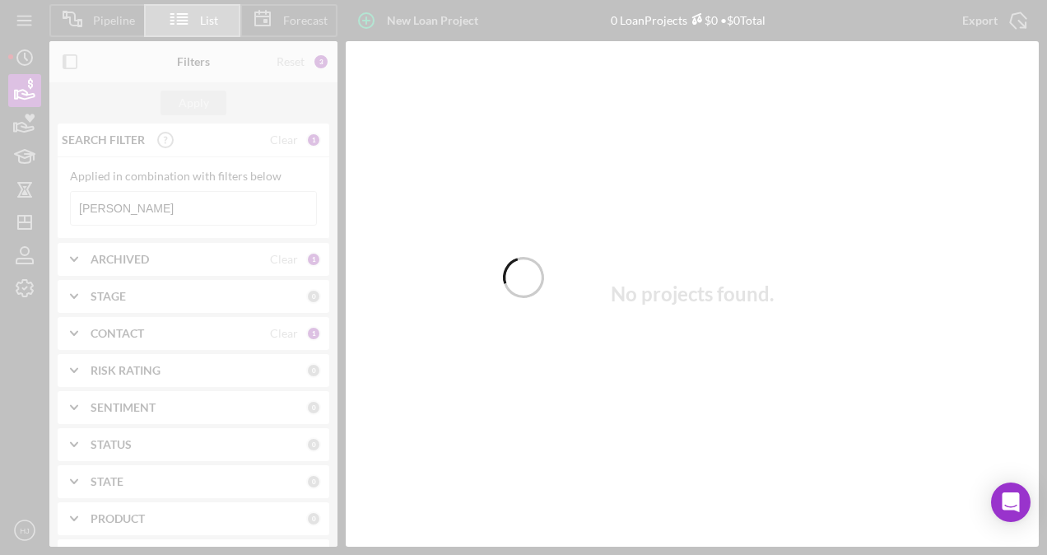
click at [160, 207] on div at bounding box center [523, 277] width 1047 height 555
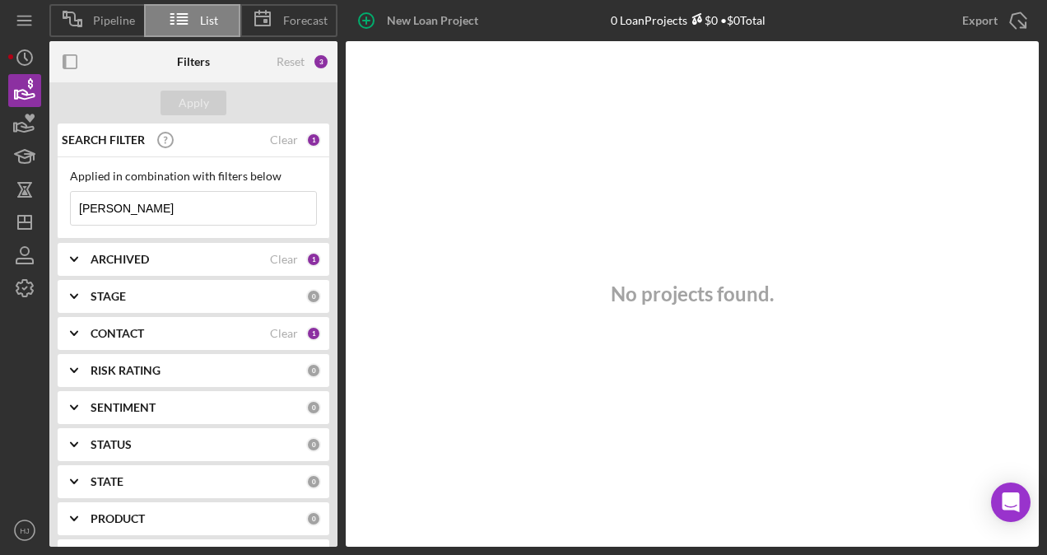
click at [171, 205] on input "[PERSON_NAME]" at bounding box center [193, 208] width 245 height 33
click at [184, 203] on input "[PERSON_NAME]" at bounding box center [193, 208] width 245 height 33
type input "D"
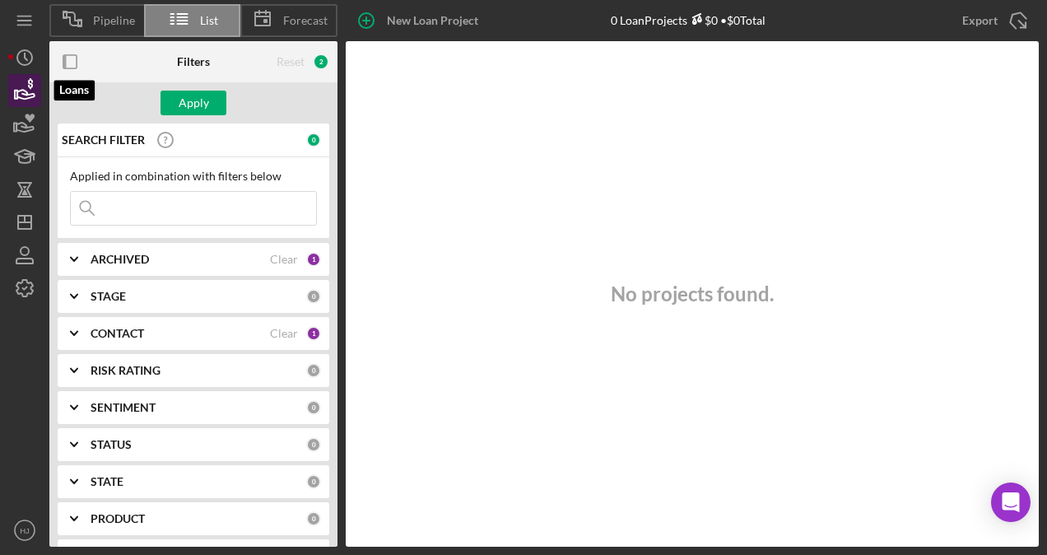
click at [28, 85] on icon "button" at bounding box center [30, 83] width 5 height 11
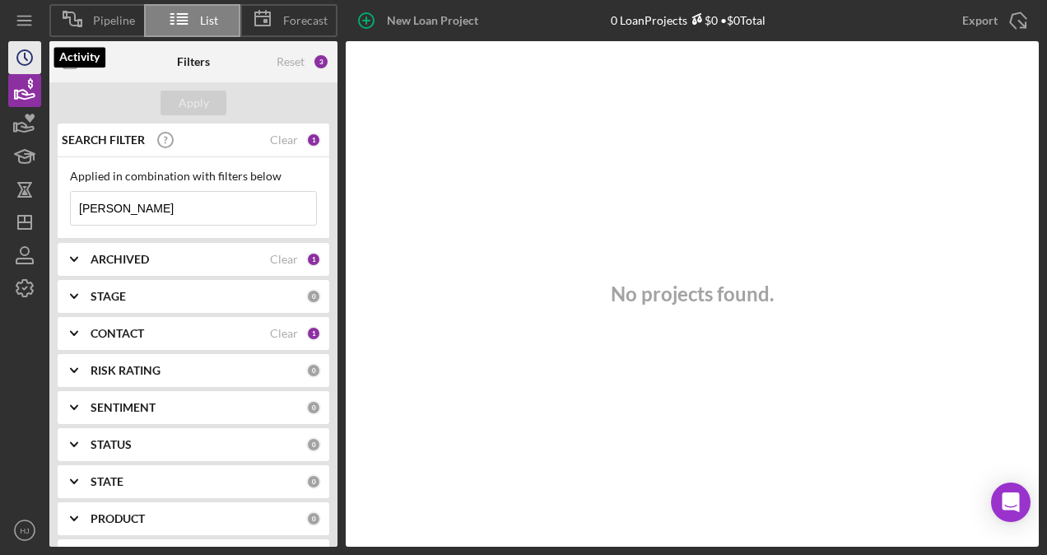
click at [22, 65] on circle "button" at bounding box center [24, 57] width 15 height 15
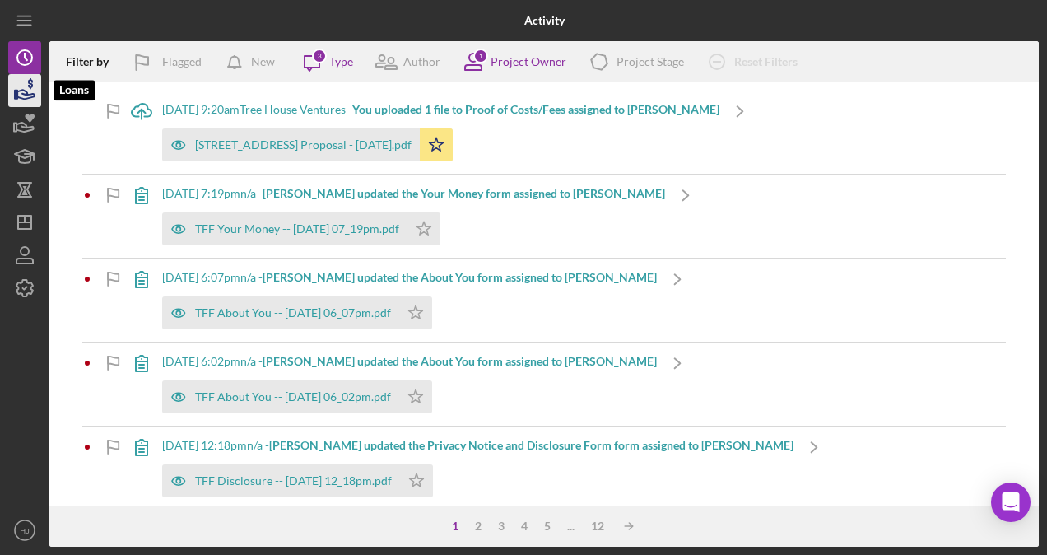
click at [29, 101] on icon "button" at bounding box center [24, 90] width 41 height 41
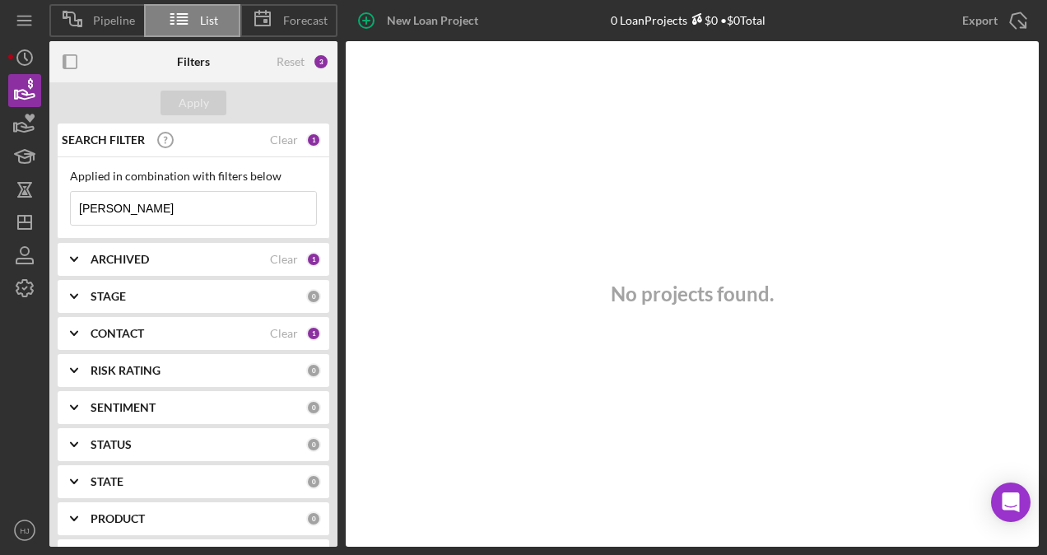
click at [176, 208] on input "[PERSON_NAME]" at bounding box center [193, 208] width 245 height 33
click at [293, 138] on div "SEARCH FILTER Clear 1" at bounding box center [189, 139] width 263 height 41
click at [288, 140] on div "Clear" at bounding box center [284, 139] width 28 height 13
click at [150, 212] on input at bounding box center [193, 208] width 245 height 33
type input "[PERSON_NAME]"
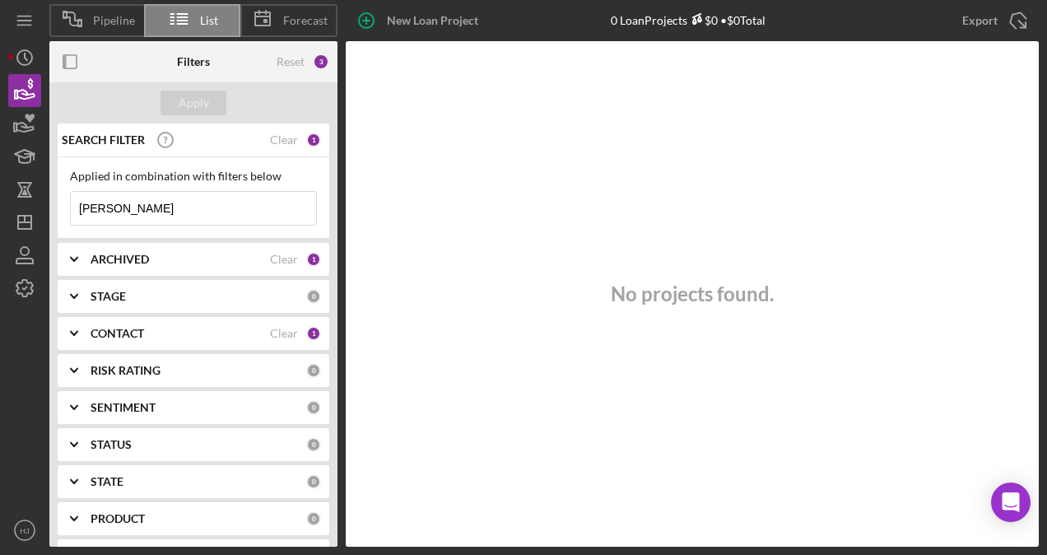
click at [171, 326] on div "CONTACT Clear 1" at bounding box center [206, 333] width 231 height 15
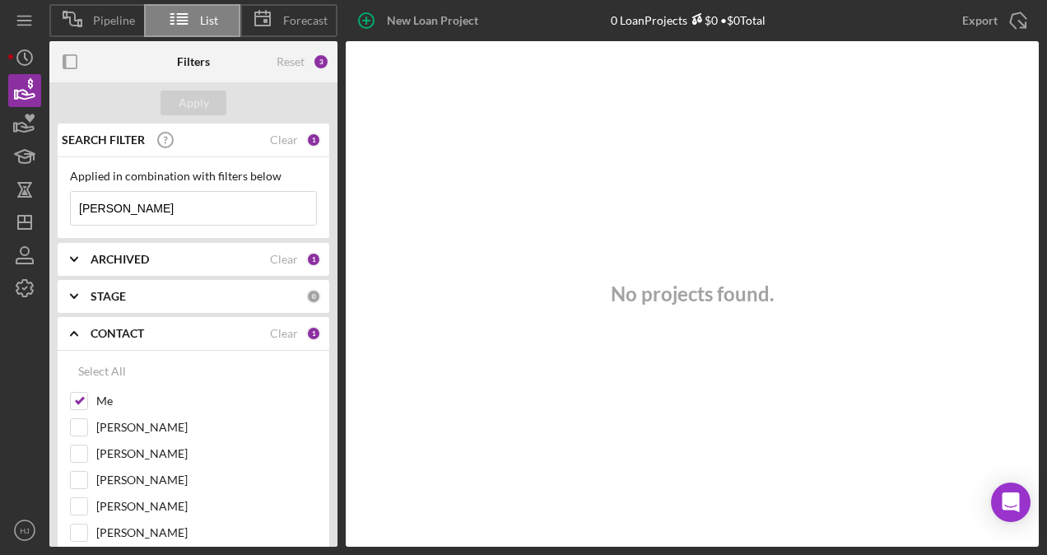
click at [161, 205] on input "[PERSON_NAME]" at bounding box center [193, 208] width 245 height 33
